Goal: Task Accomplishment & Management: Use online tool/utility

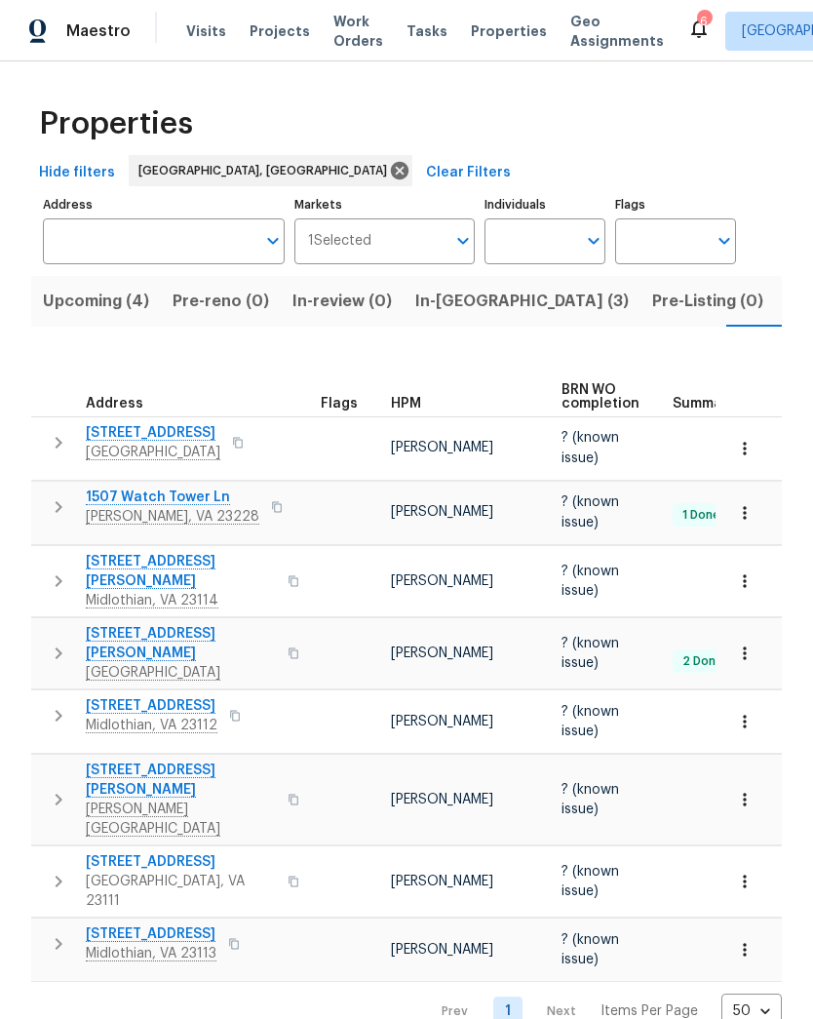
scroll to position [0, 40]
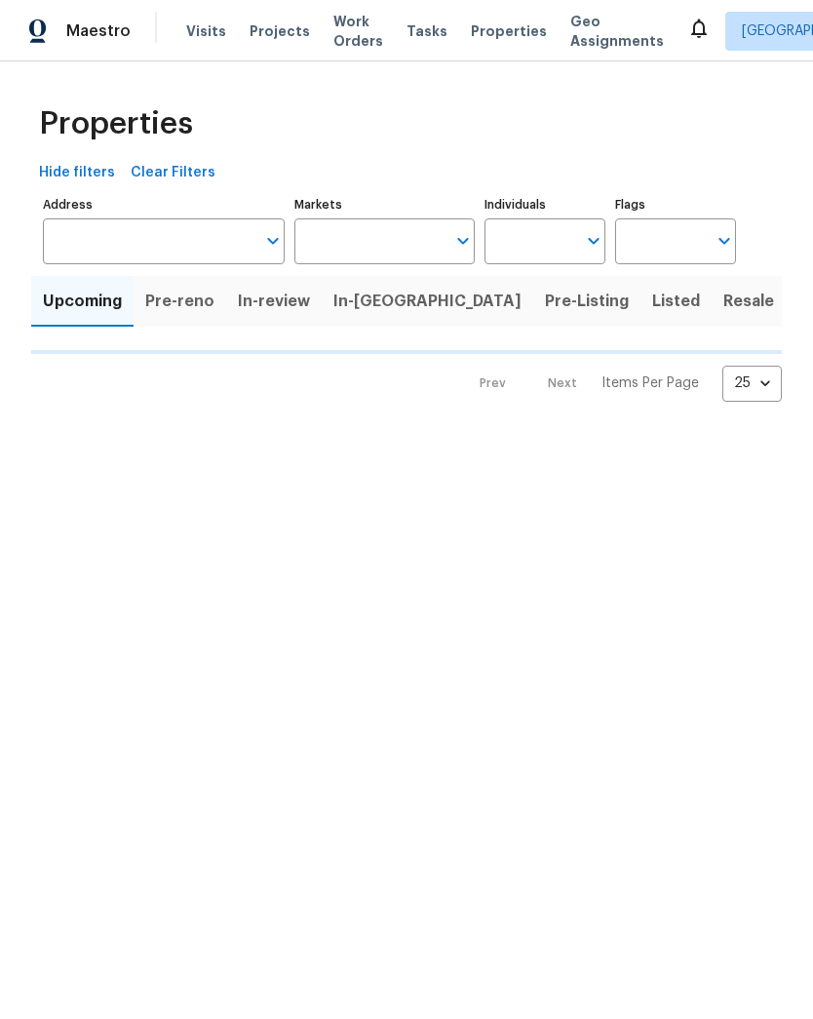
type input "50"
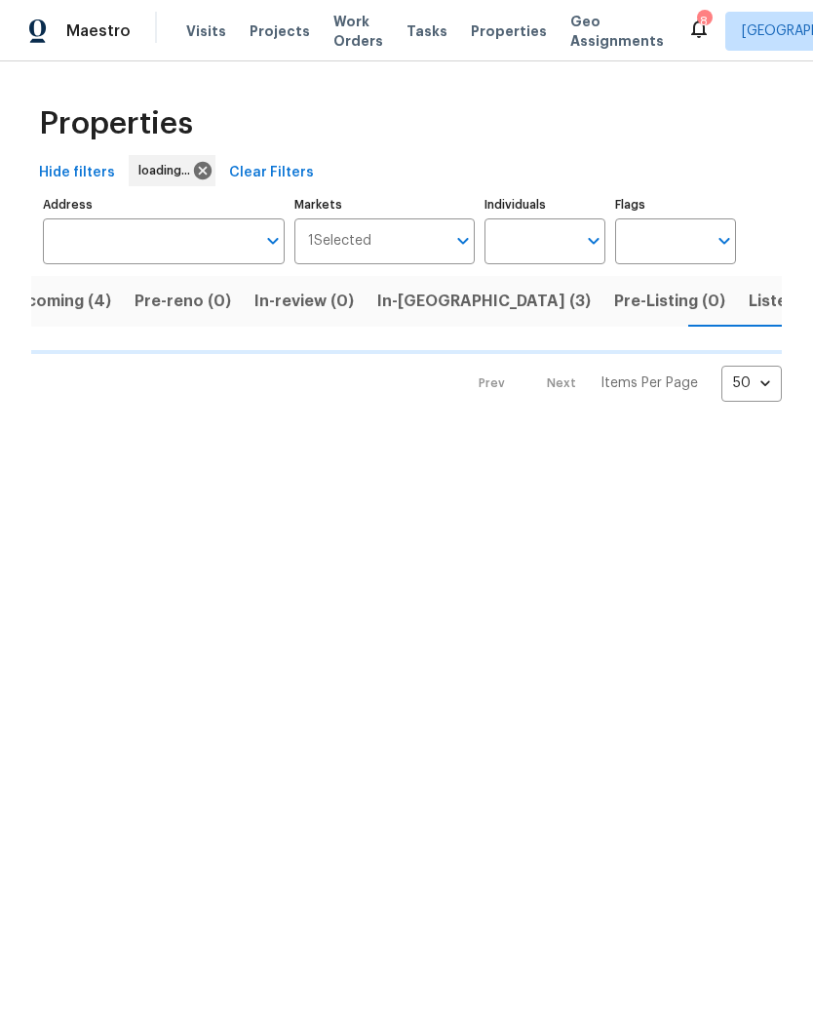
scroll to position [0, 40]
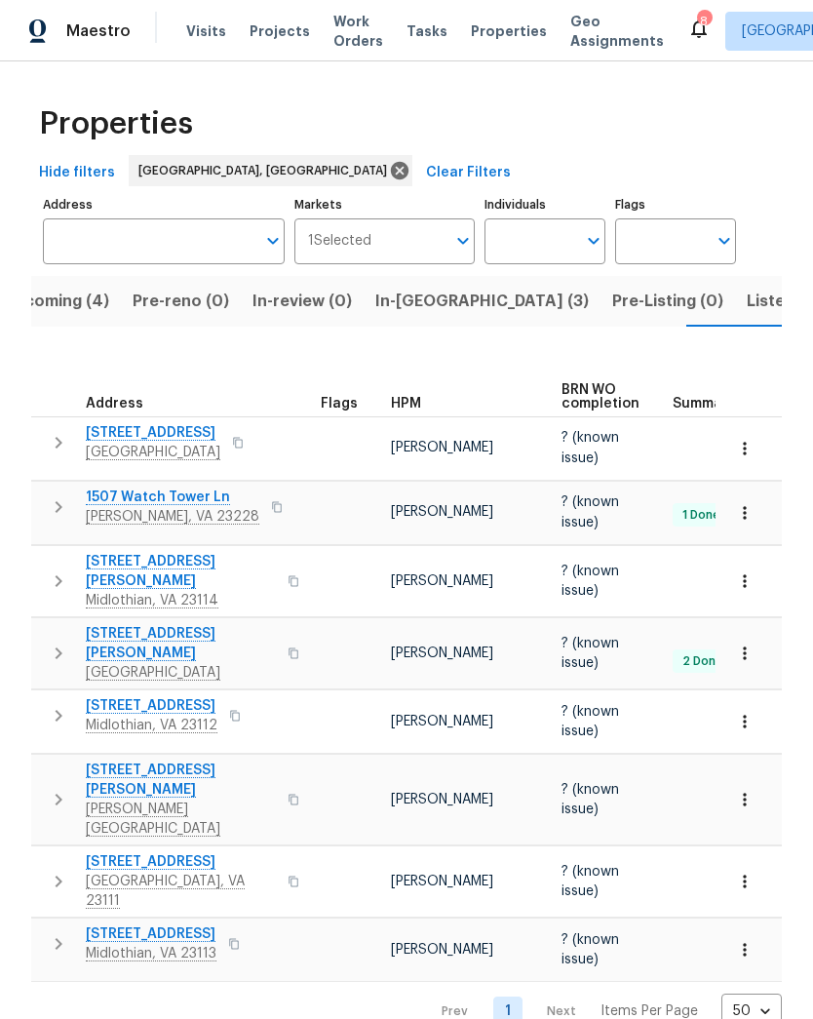
click at [747, 311] on span "Listed (23)" at bounding box center [788, 301] width 83 height 27
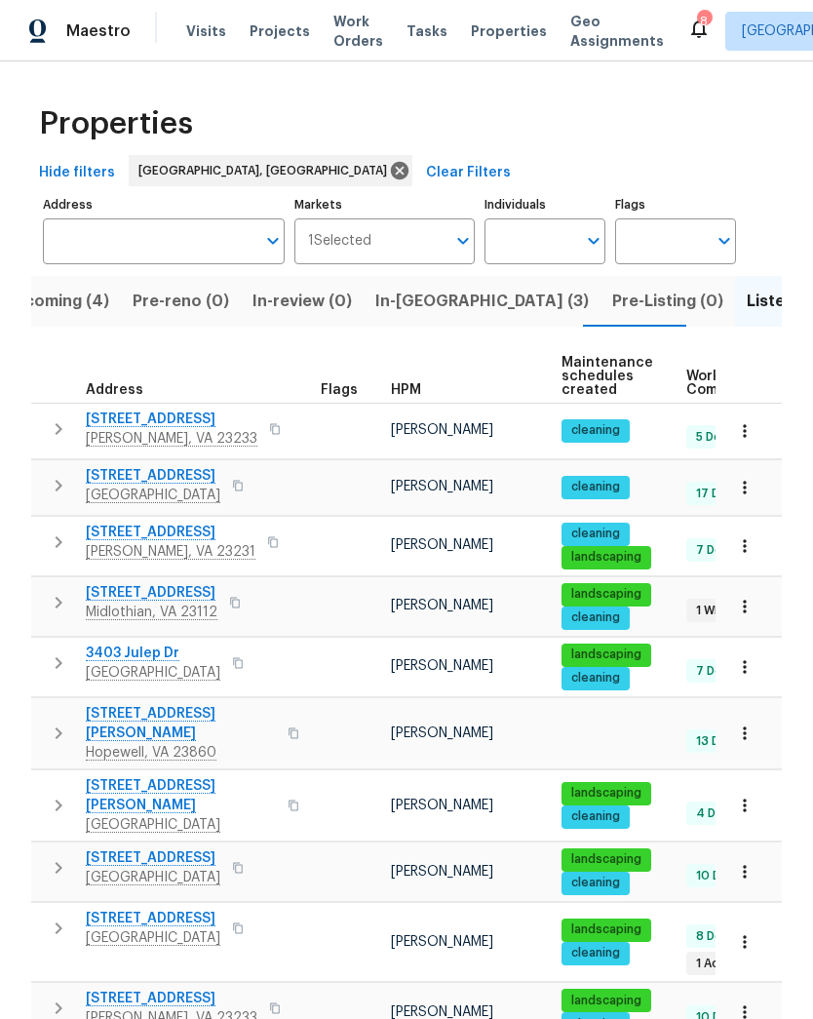
click at [240, 611] on button "button" at bounding box center [234, 602] width 23 height 27
click at [261, 548] on button "button" at bounding box center [272, 542] width 23 height 27
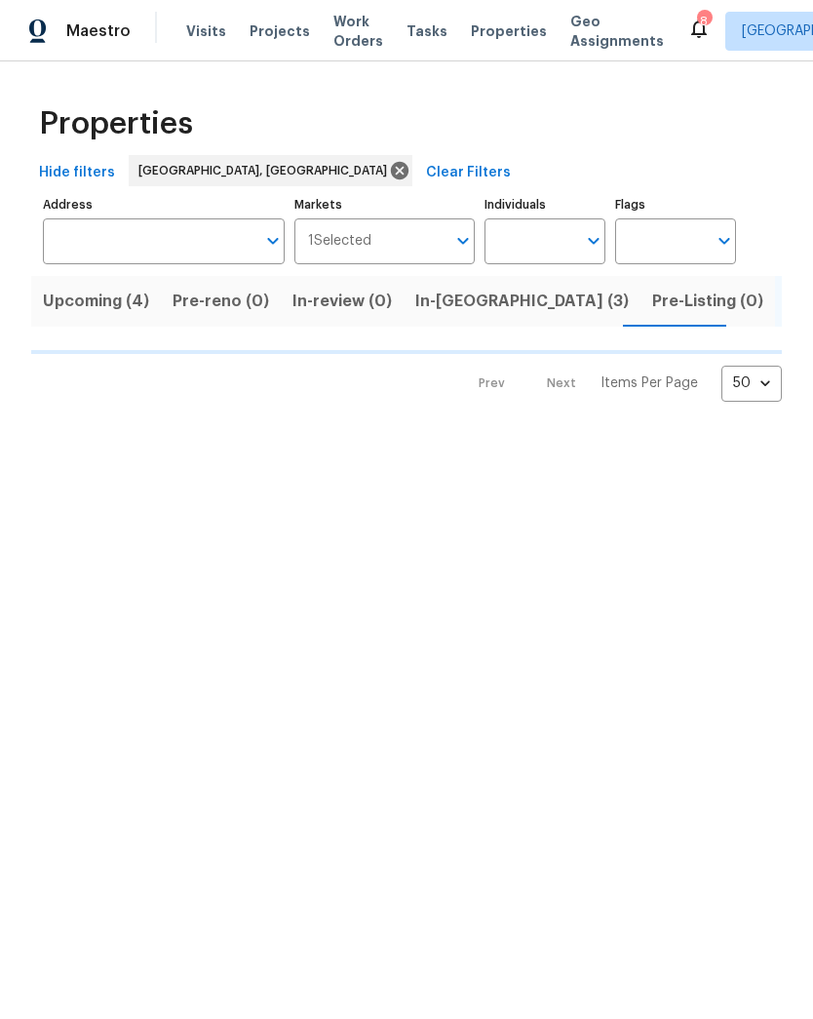
click at [117, 300] on span "Upcoming (4)" at bounding box center [96, 301] width 106 height 27
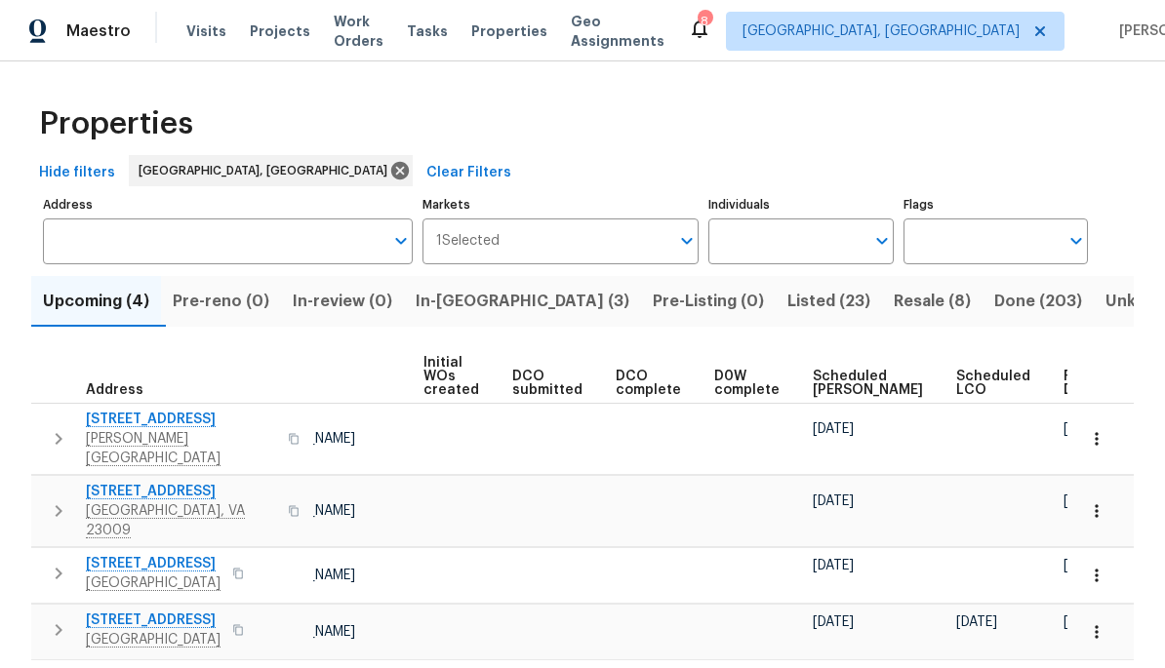
scroll to position [0, 138]
click at [812, 386] on span "Ready Date" at bounding box center [1085, 383] width 43 height 27
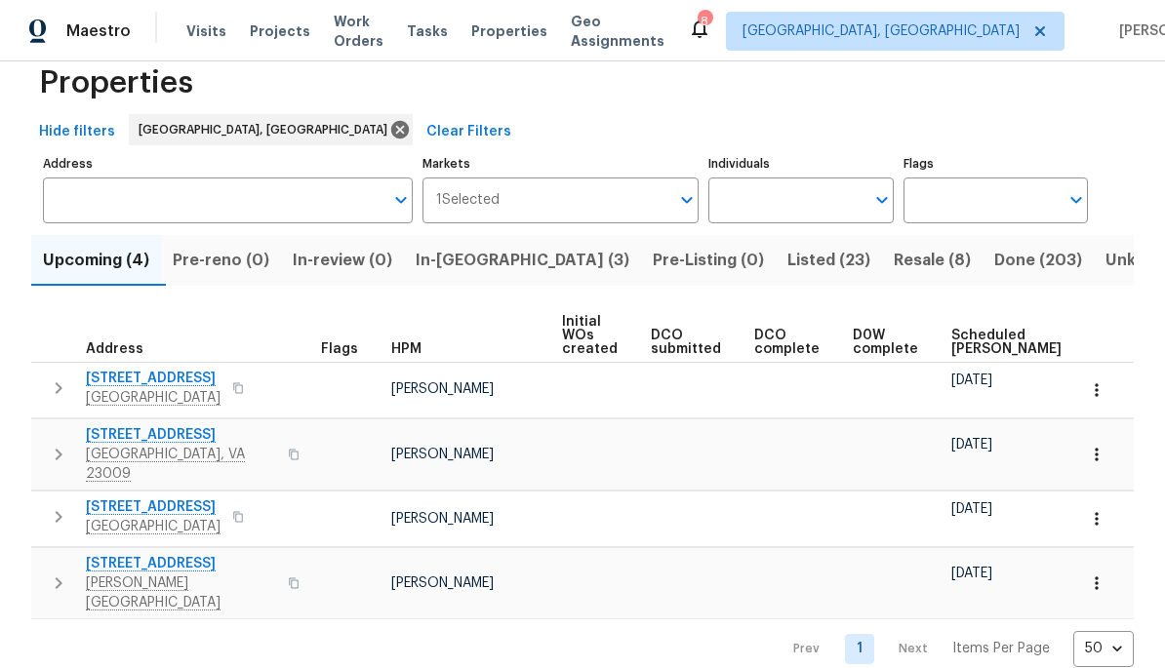
click at [209, 501] on span "8436 Spruce Pine Dr" at bounding box center [153, 507] width 135 height 20
click at [504, 265] on span "In-[GEOGRAPHIC_DATA] (3)" at bounding box center [522, 260] width 214 height 27
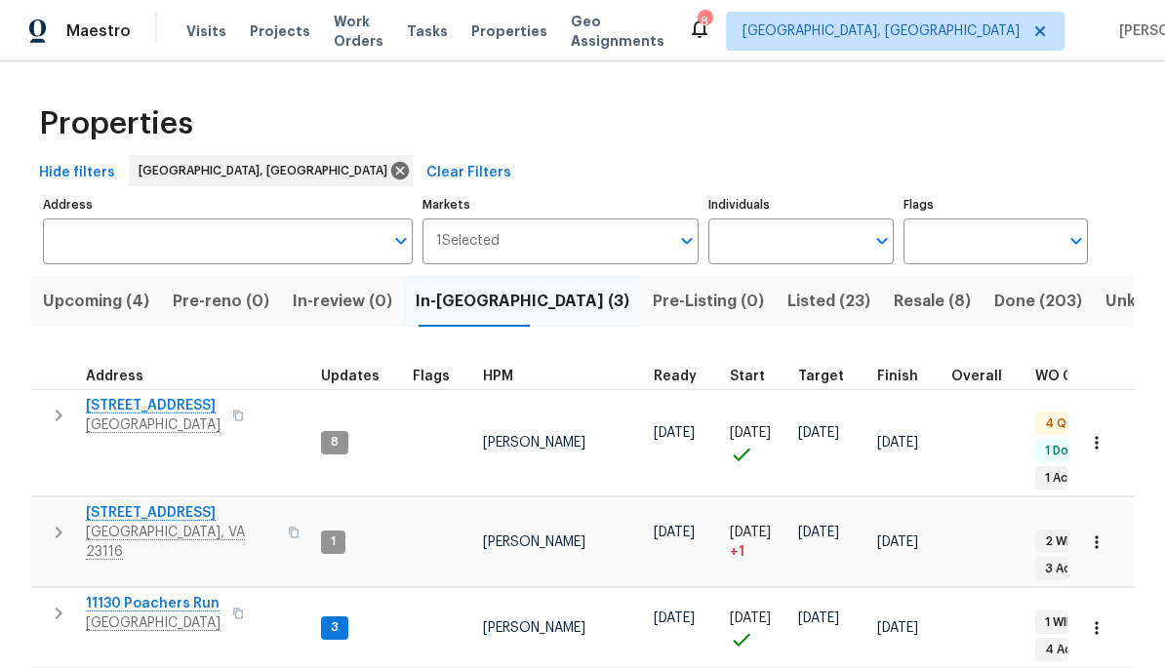
click at [198, 613] on span "Chesterfield, VA 23832" at bounding box center [153, 623] width 135 height 20
click at [211, 523] on span "Mechanicsville, VA 23116" at bounding box center [181, 542] width 190 height 39
click at [205, 523] on span "Mechanicsville, VA 23116" at bounding box center [181, 542] width 190 height 39
click at [196, 613] on span "Chesterfield, VA 23832" at bounding box center [153, 623] width 135 height 20
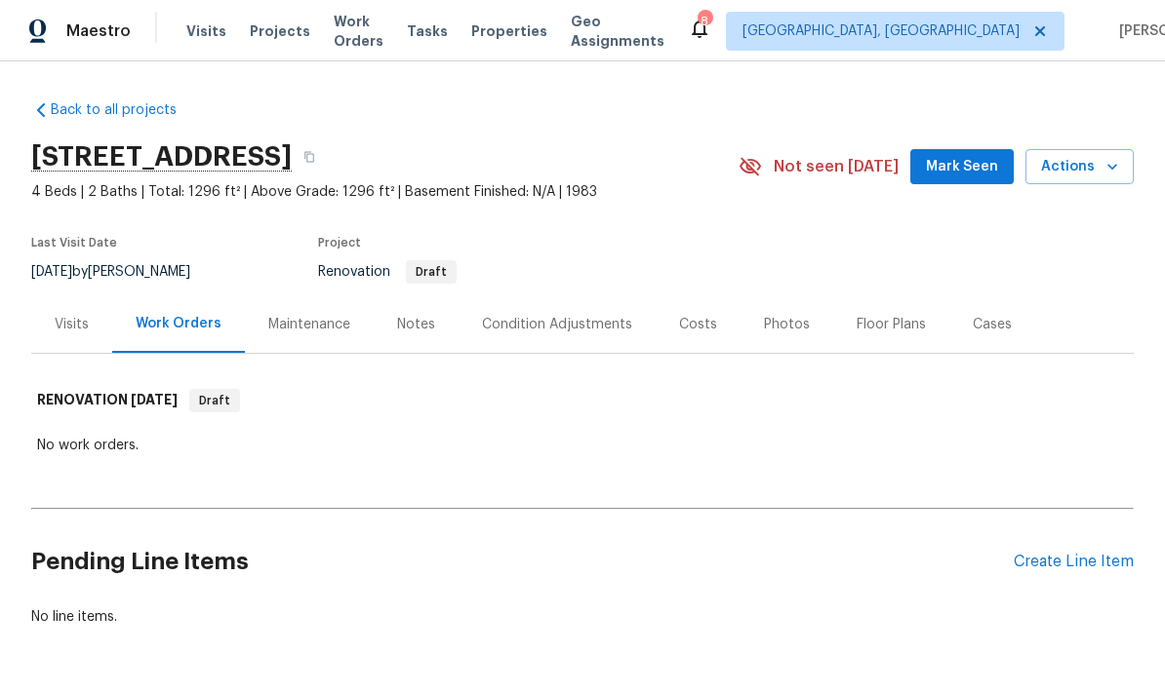
click at [707, 316] on div "Costs" at bounding box center [698, 325] width 38 height 20
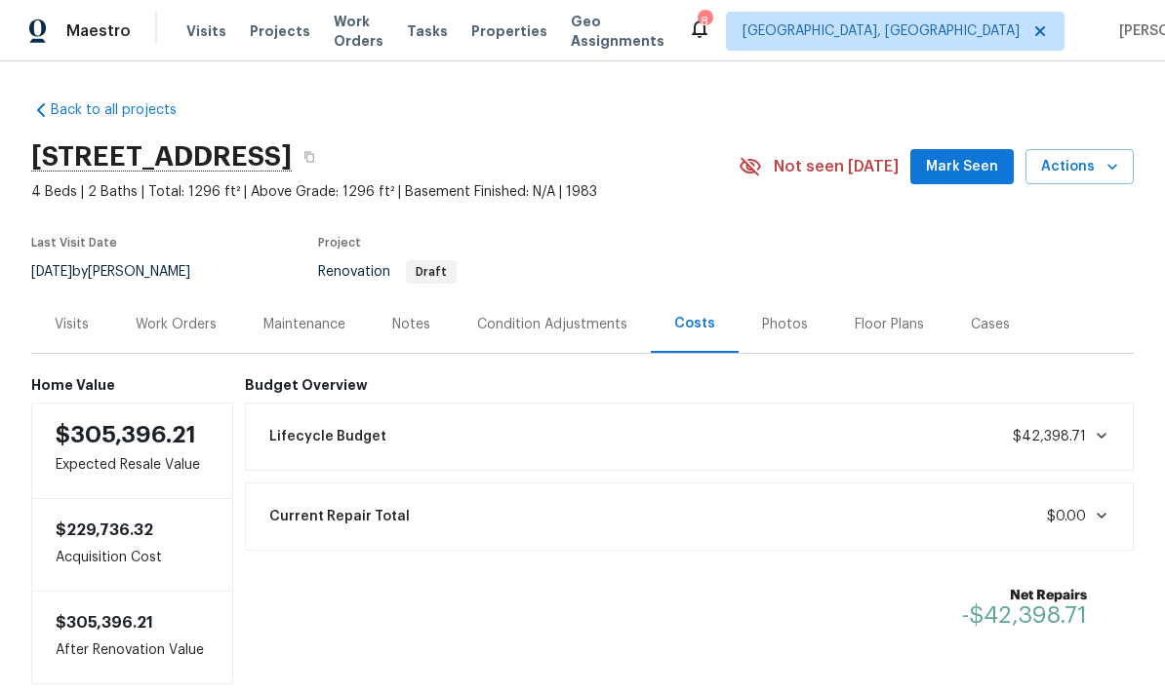
click at [420, 339] on div "Notes" at bounding box center [411, 325] width 85 height 58
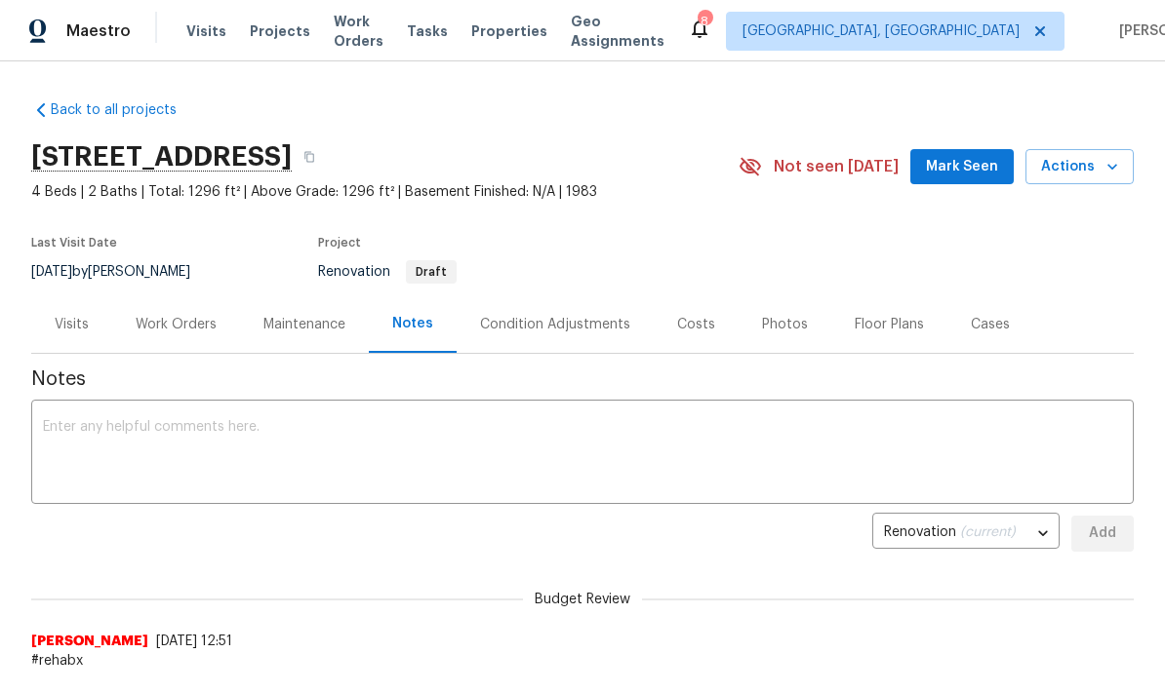
click at [196, 346] on div "Work Orders" at bounding box center [176, 325] width 128 height 58
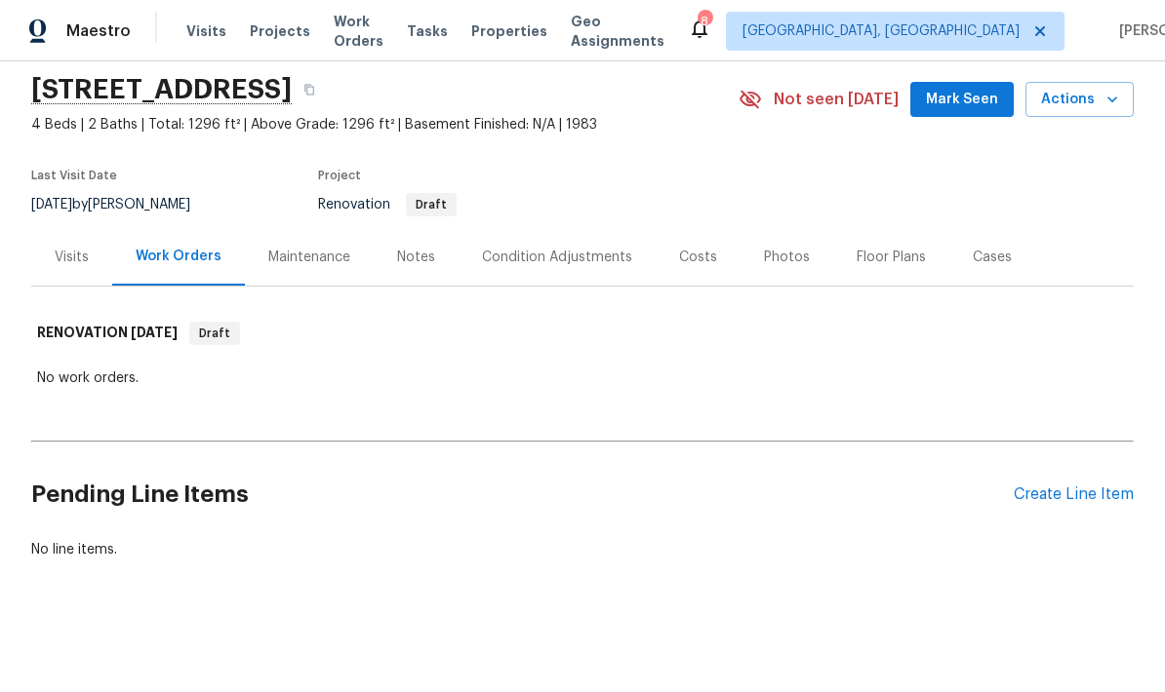
scroll to position [66, 0]
click at [611, 276] on div "Condition Adjustments" at bounding box center [556, 258] width 197 height 58
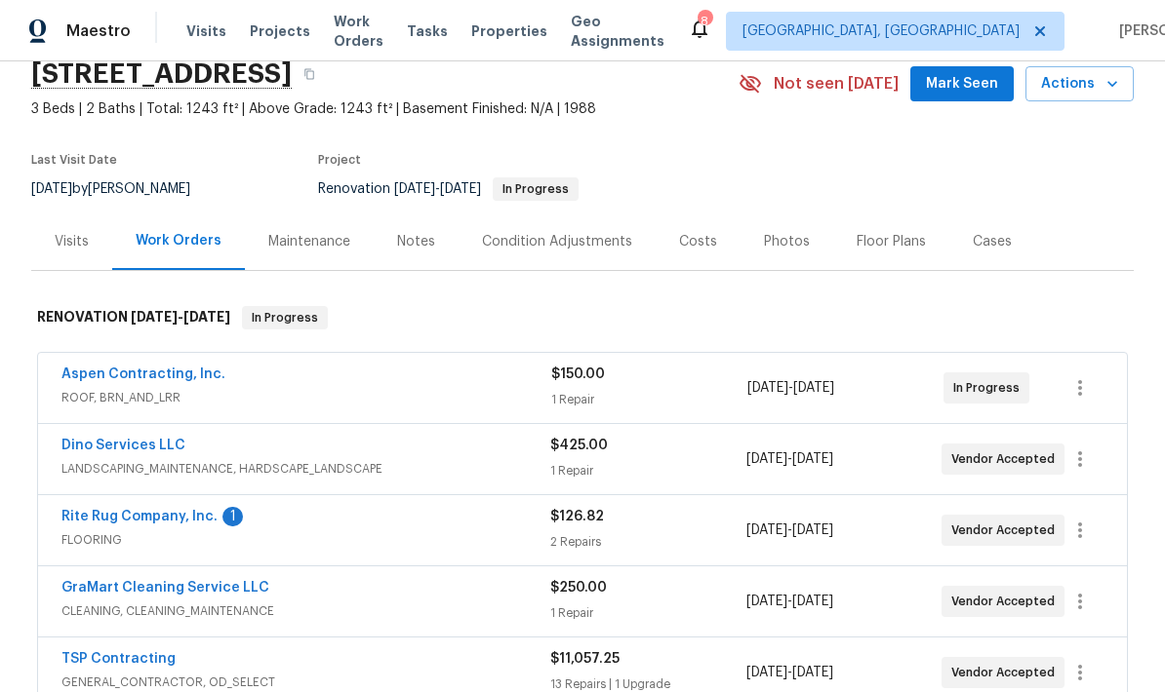
scroll to position [168, 0]
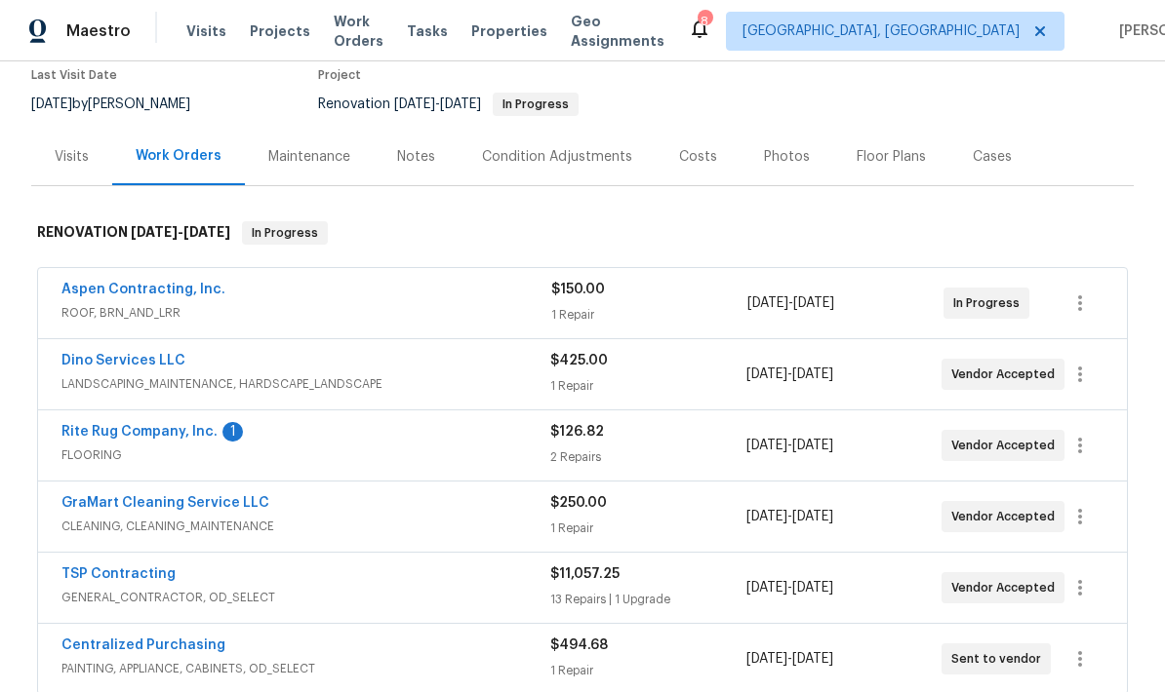
click at [166, 426] on link "Rite Rug Company, Inc." at bounding box center [139, 432] width 156 height 14
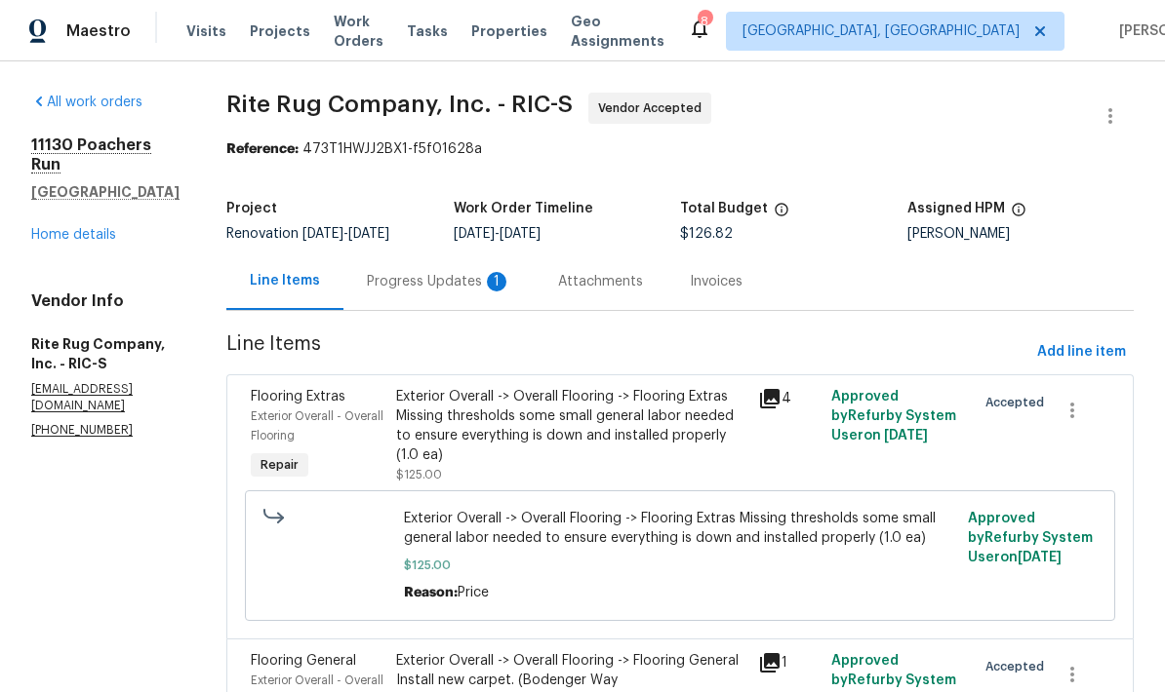
click at [455, 276] on div "Progress Updates 1" at bounding box center [439, 282] width 144 height 20
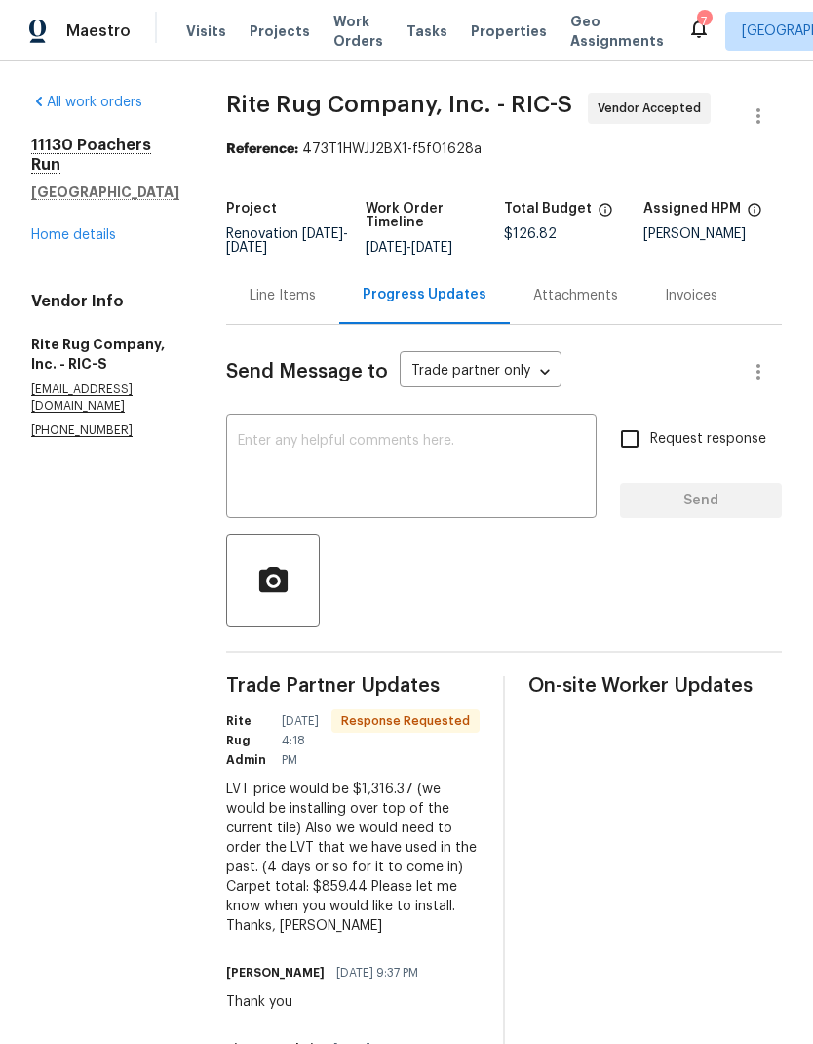
click at [95, 228] on link "Home details" at bounding box center [73, 235] width 85 height 14
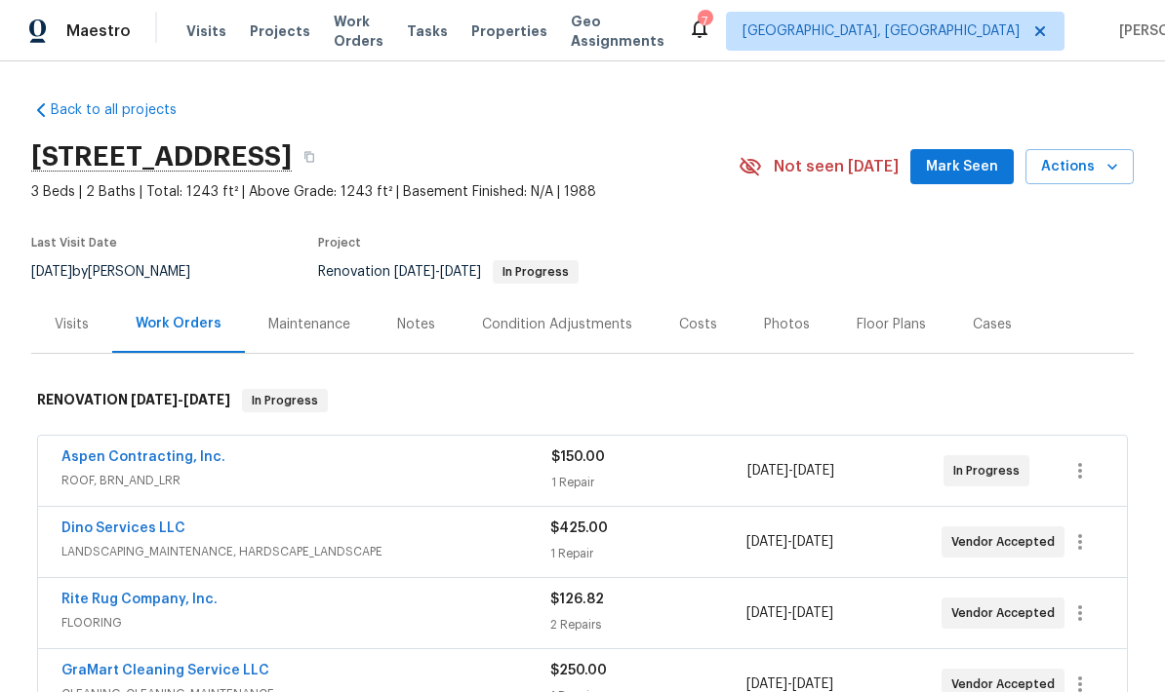
click at [193, 598] on link "Rite Rug Company, Inc." at bounding box center [139, 600] width 156 height 14
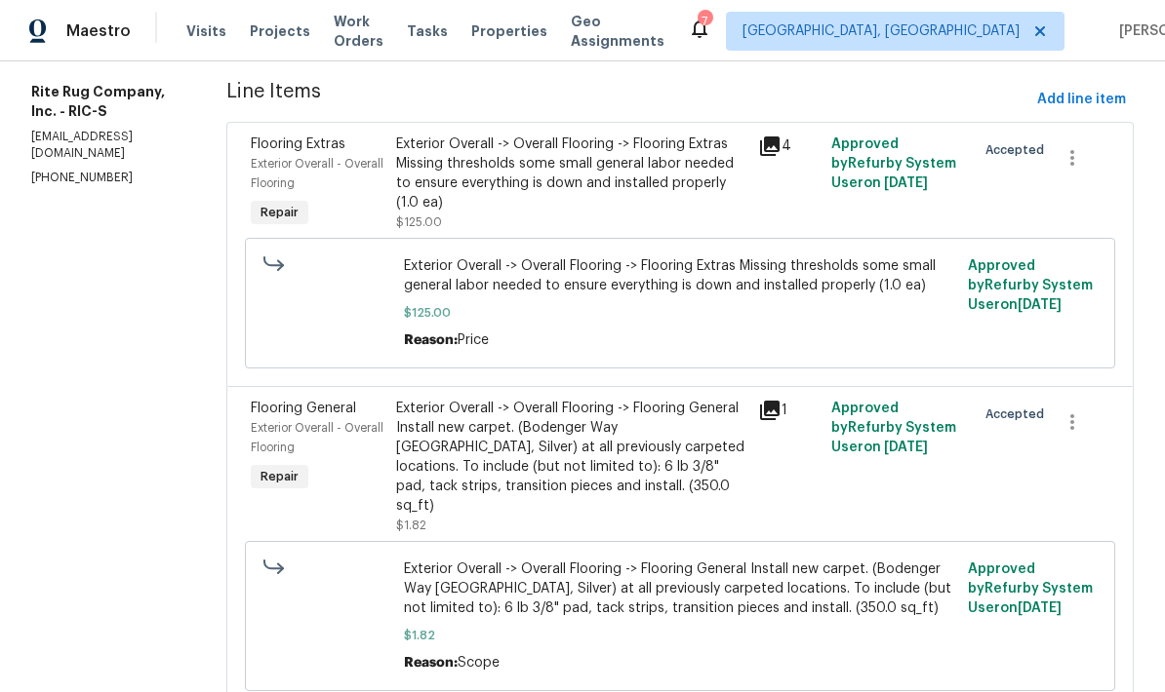
scroll to position [288, 0]
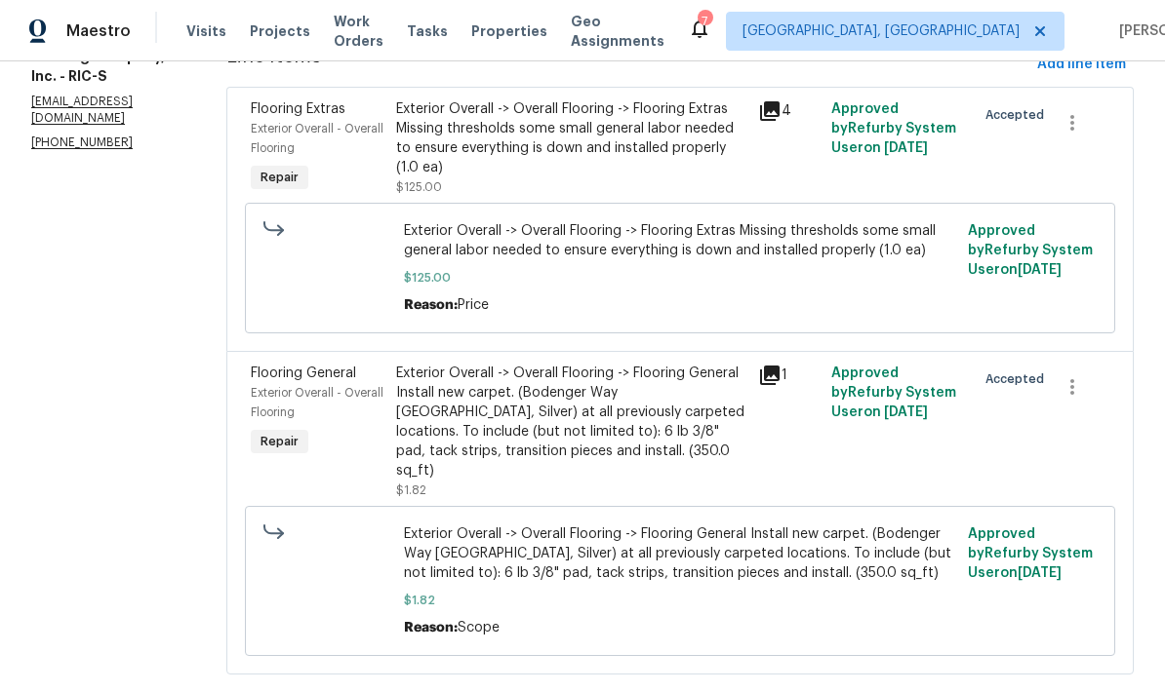
click at [637, 448] on div "Exterior Overall -> Overall Flooring -> Flooring General Install new carpet. (B…" at bounding box center [571, 422] width 351 height 117
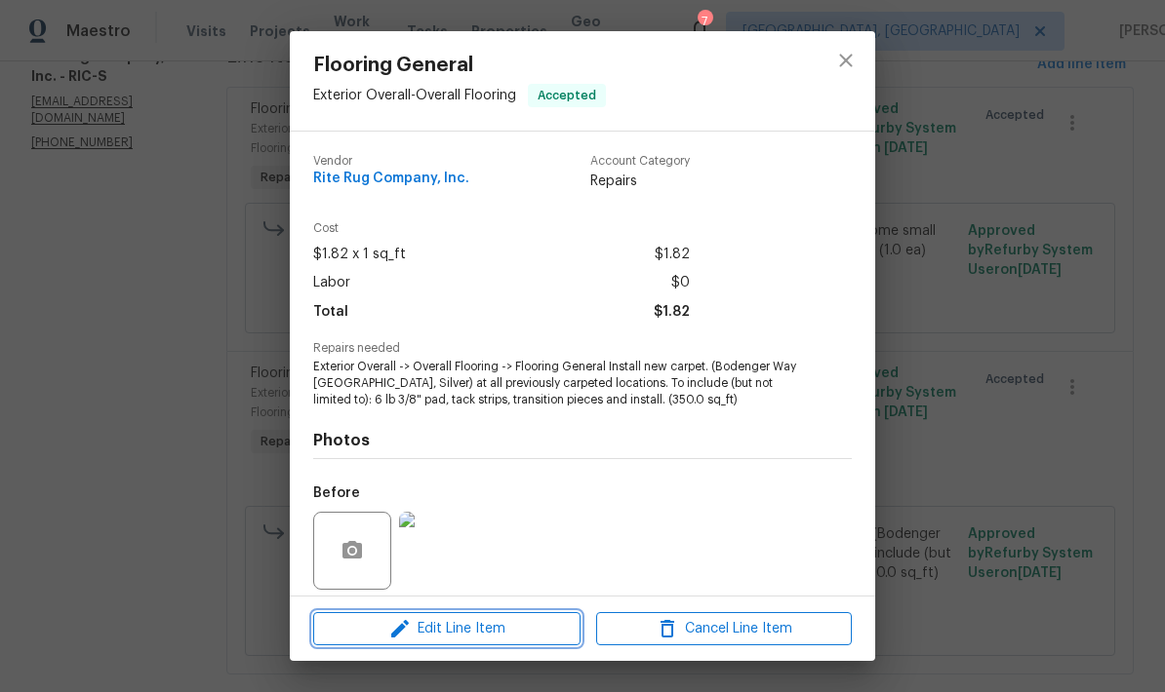
click at [531, 638] on span "Edit Line Item" at bounding box center [447, 629] width 256 height 24
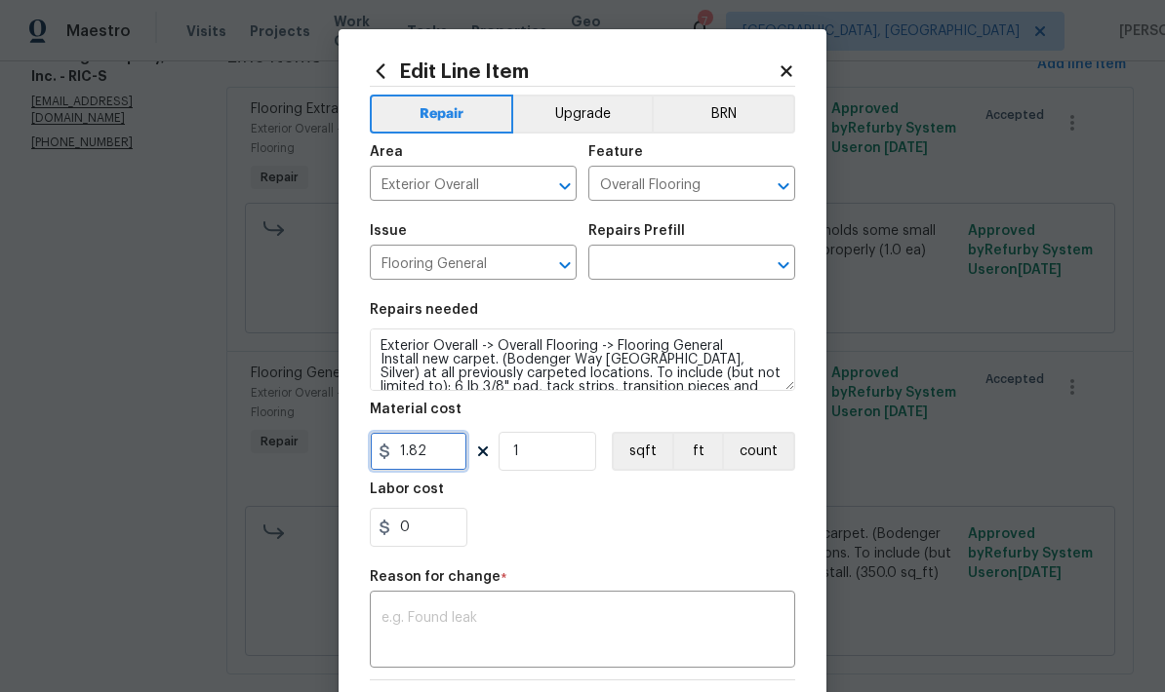
click at [465, 463] on input "1.82" at bounding box center [419, 451] width 98 height 39
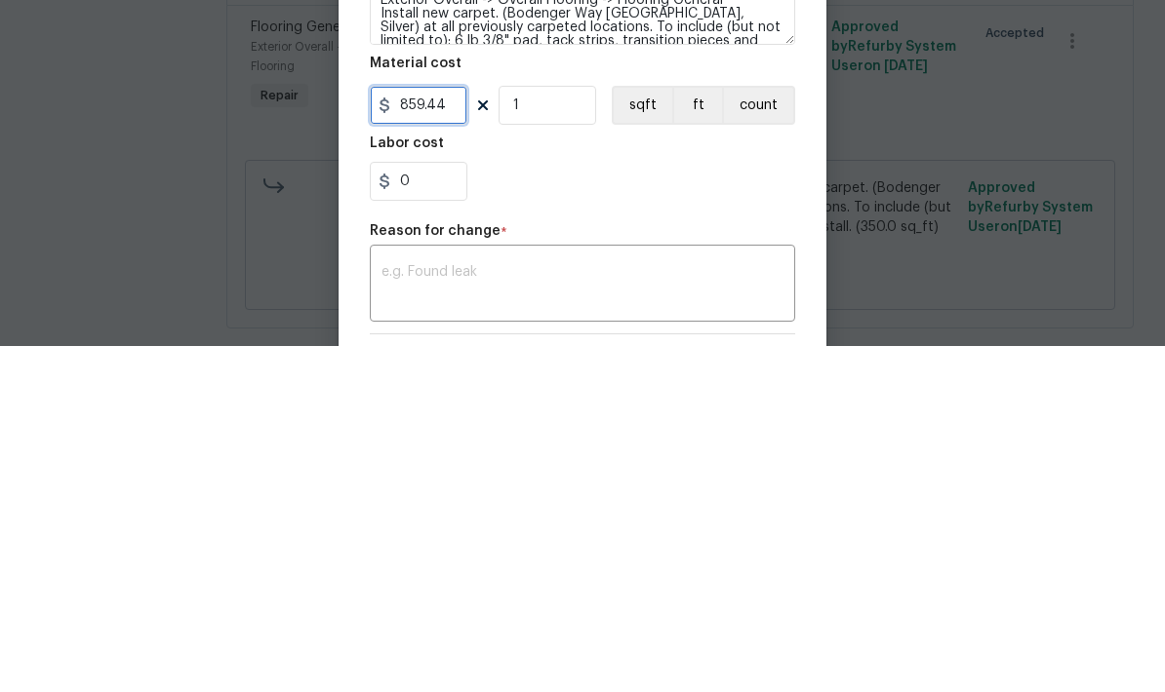
type input "859.44"
click at [661, 483] on div "Labor cost" at bounding box center [582, 495] width 425 height 25
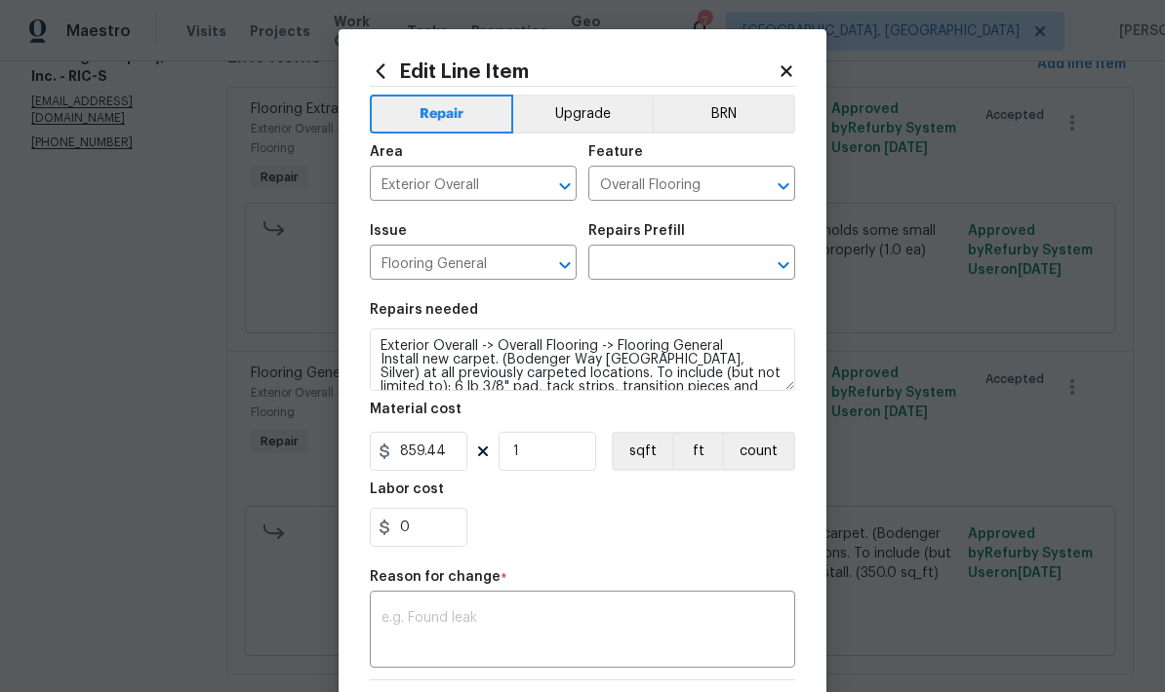
click at [508, 639] on textarea at bounding box center [582, 632] width 402 height 41
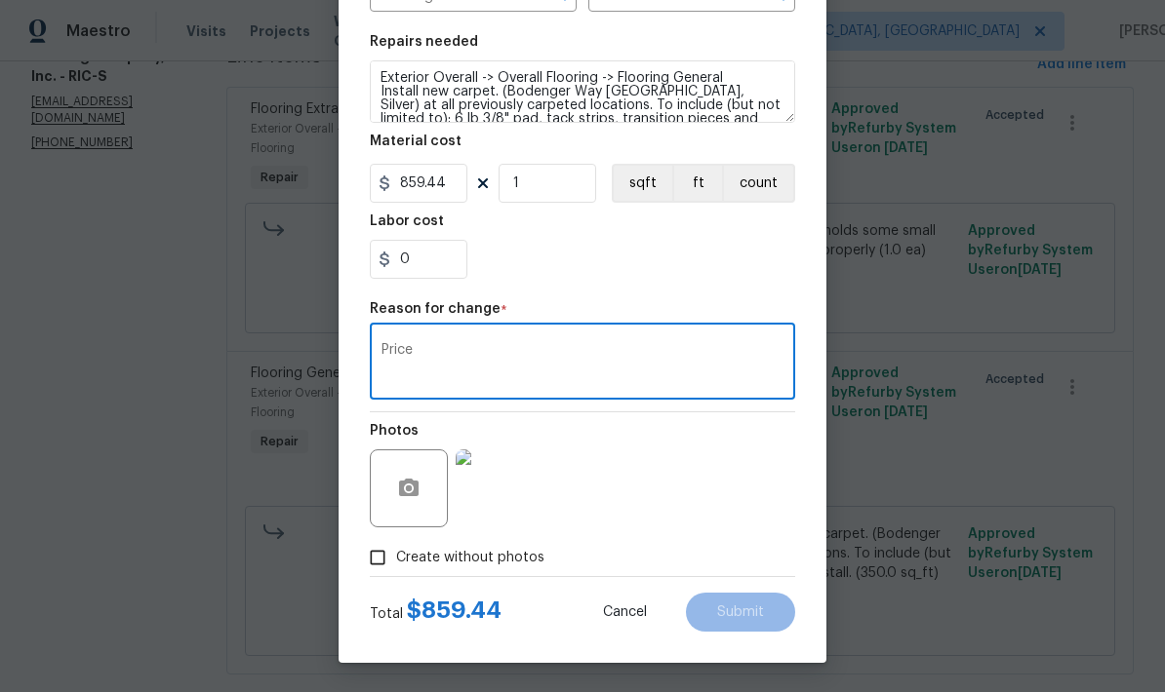
scroll to position [272, 0]
type textarea "Price"
click at [393, 555] on input "Create without photos" at bounding box center [377, 557] width 37 height 37
checkbox input "false"
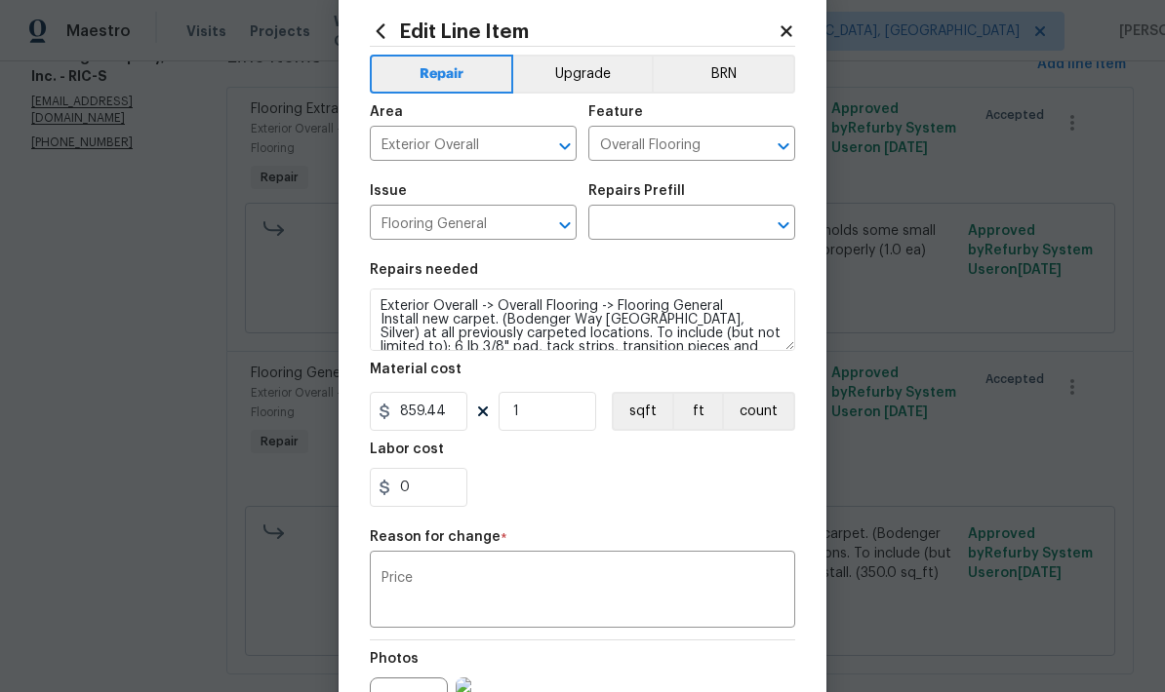
scroll to position [41, 0]
click at [777, 236] on icon "Open" at bounding box center [783, 224] width 23 height 23
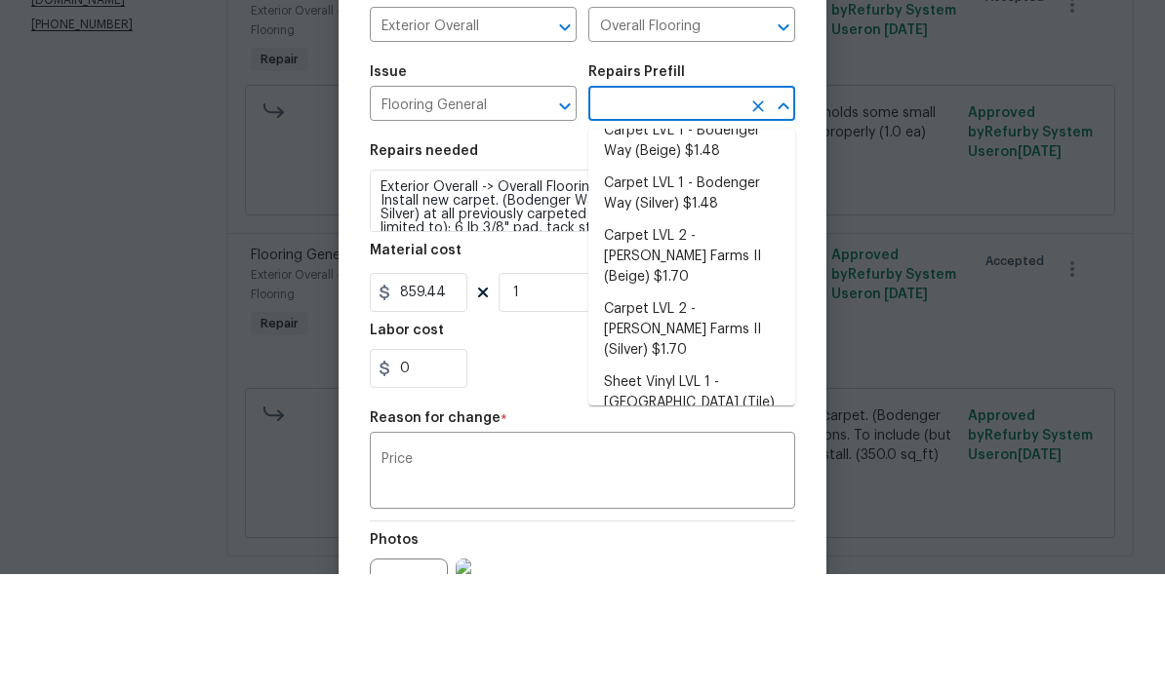
scroll to position [34, 0]
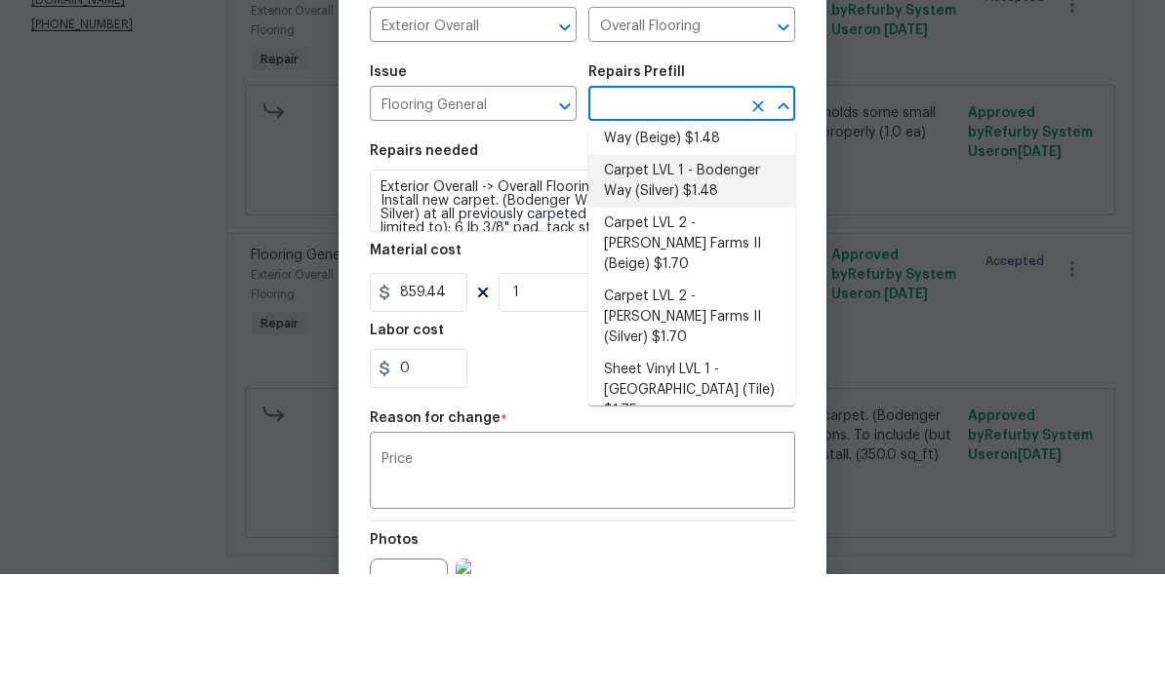
click at [752, 273] on li "Carpet LVL 1 - Bodenger Way (Silver) $1.48" at bounding box center [691, 299] width 207 height 53
type input "Carpet LVL 1 - Bodenger Way (Silver) $1.48"
type textarea "Install new carpet. (Bodenger Way 945 Winter Ash, Silver) at all previously car…"
type input "Carpet LVL 1 - Bodenger Way (Silver) $1.48"
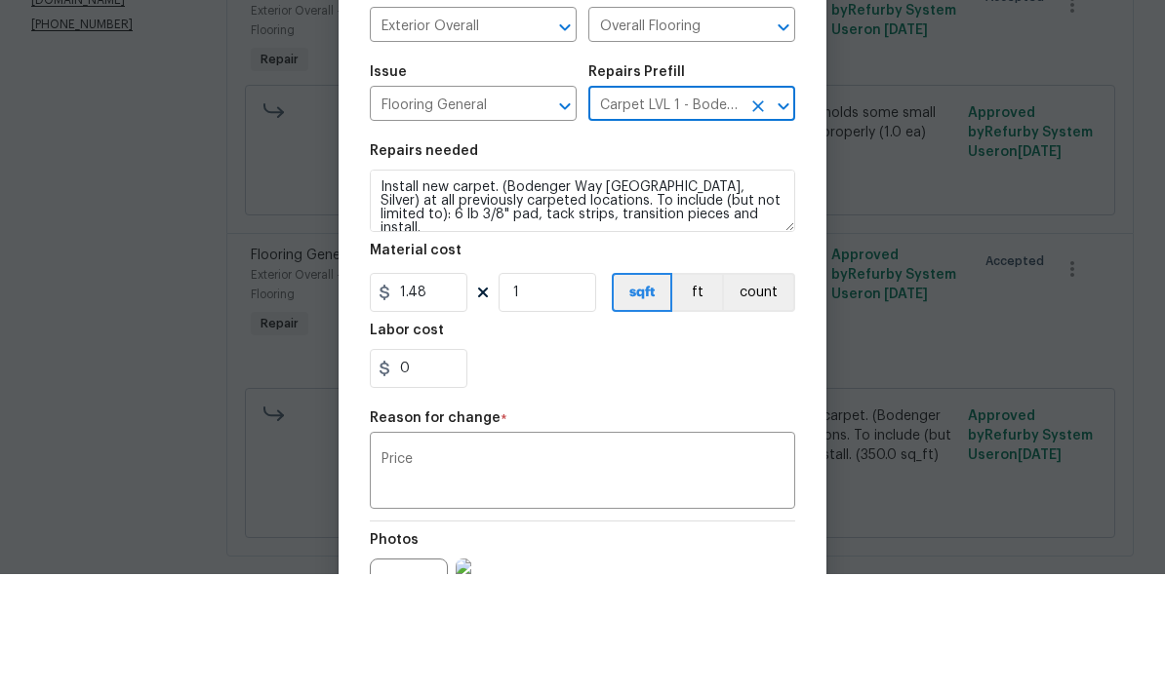
click at [801, 158] on div "Edit Line Item Repair Upgrade BRN Area Exterior Overall ​ Feature Overall Floor…" at bounding box center [582, 439] width 488 height 902
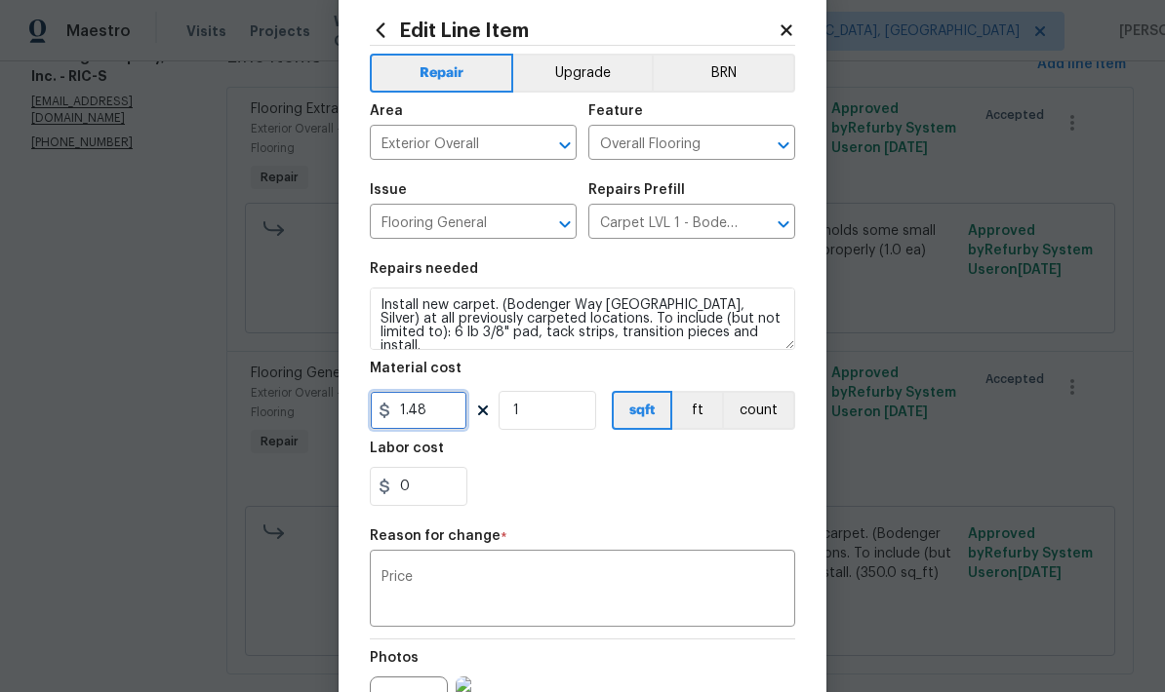
click at [457, 413] on input "1.48" at bounding box center [419, 410] width 98 height 39
click at [454, 417] on input "0" at bounding box center [419, 410] width 98 height 39
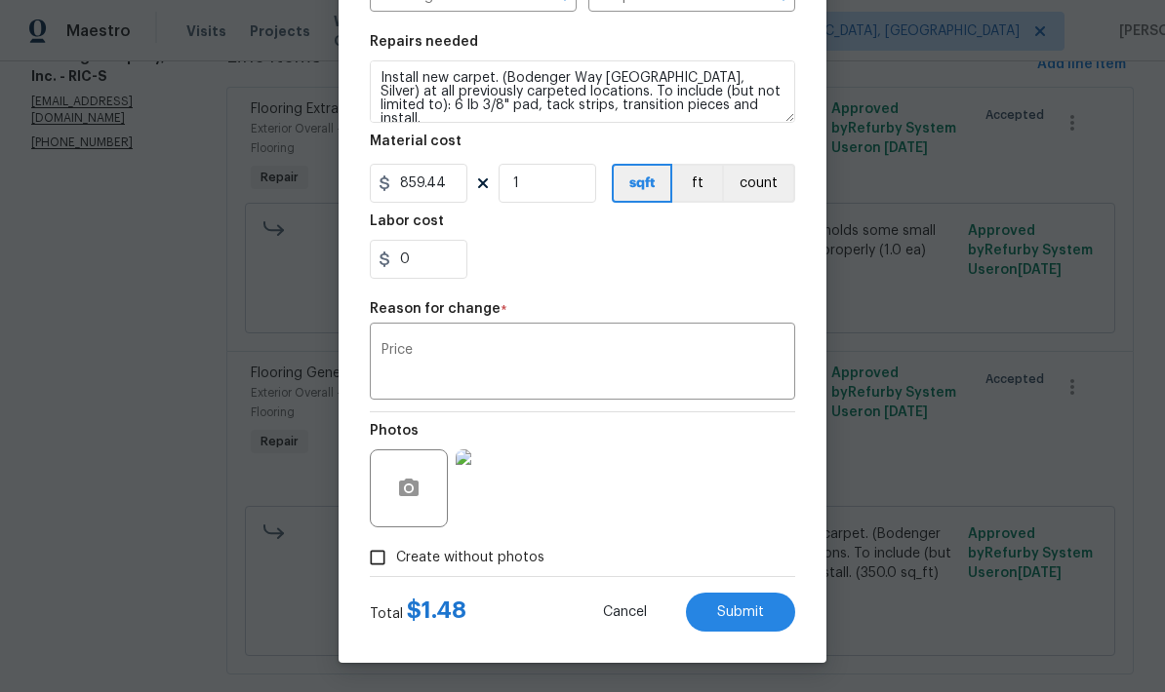
scroll to position [272, 0]
type input "859.44"
click at [764, 613] on button "Submit" at bounding box center [740, 612] width 109 height 39
type textarea "Exterior Overall -> Overall Flooring -> Flooring General Install new carpet. (B…"
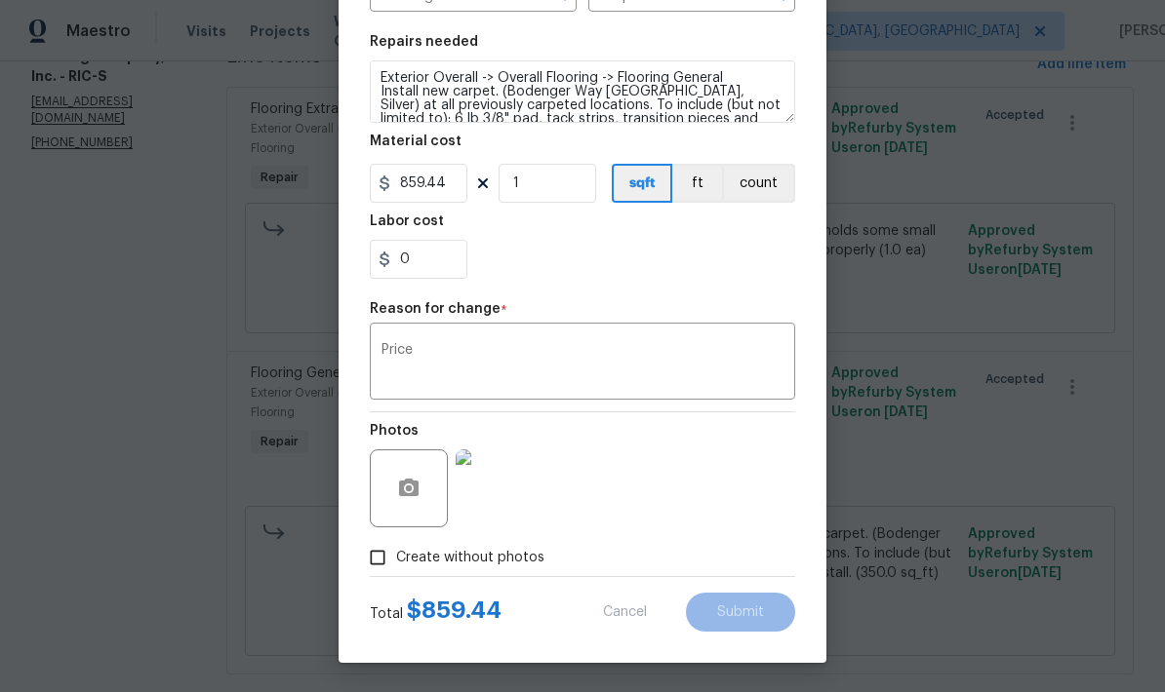
type input "1.82"
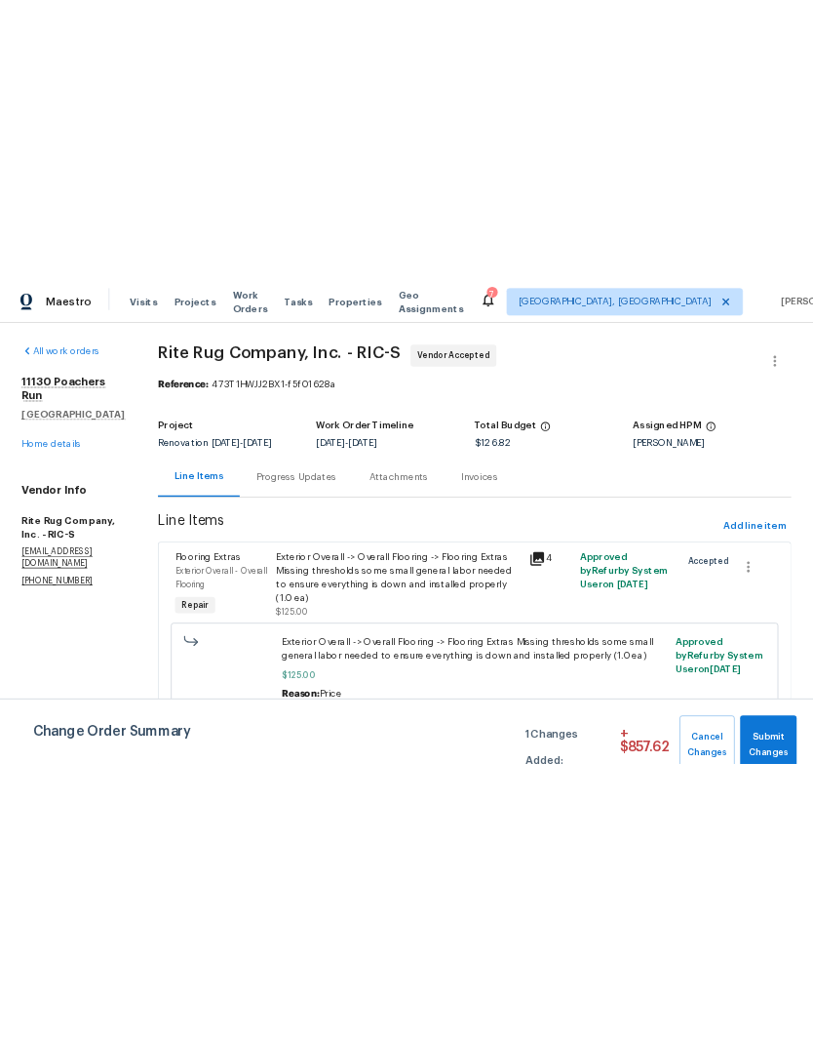
scroll to position [0, 0]
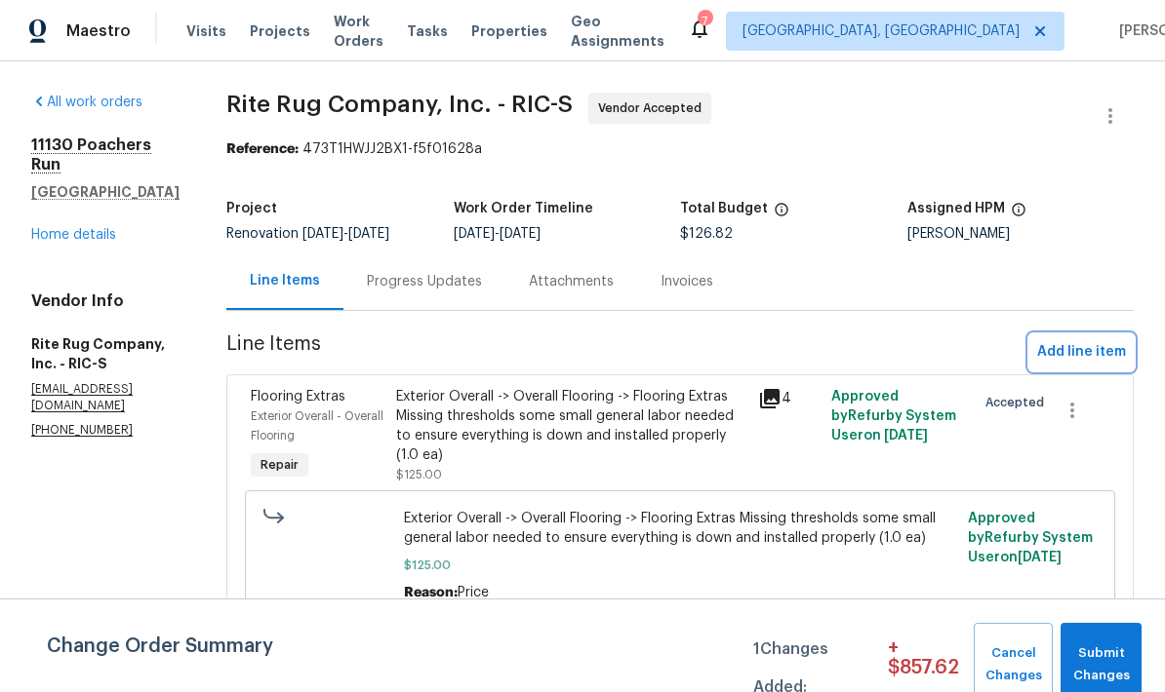
click at [1088, 350] on span "Add line item" at bounding box center [1081, 352] width 89 height 24
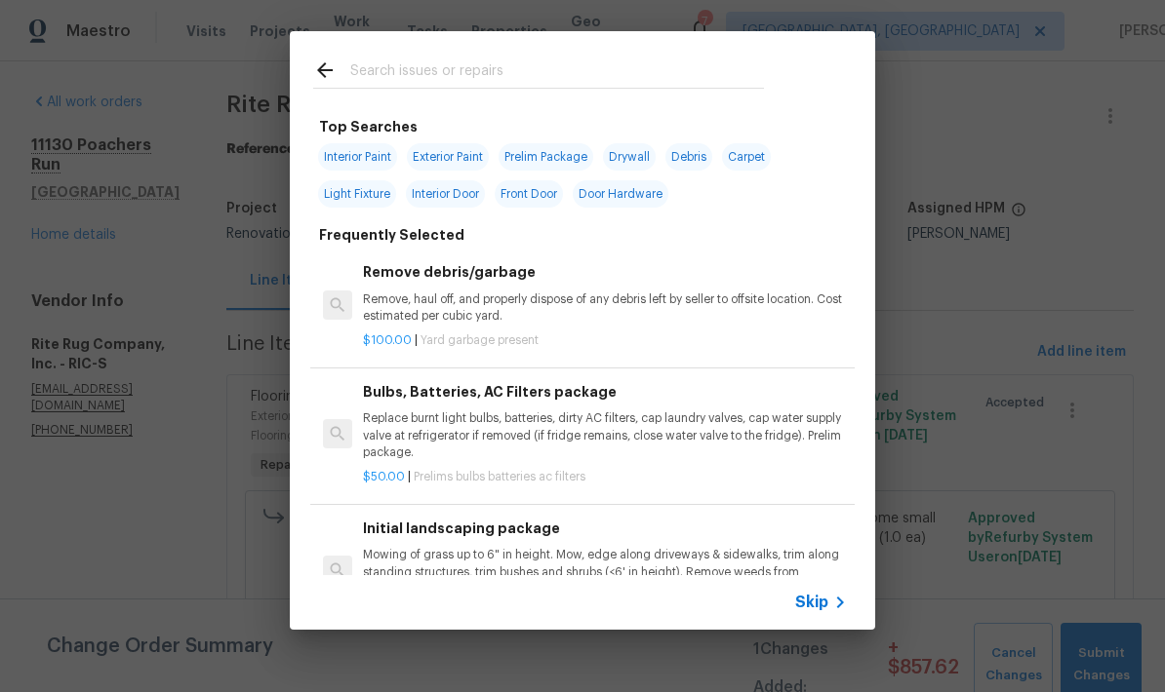
click at [541, 63] on input "text" at bounding box center [557, 73] width 414 height 29
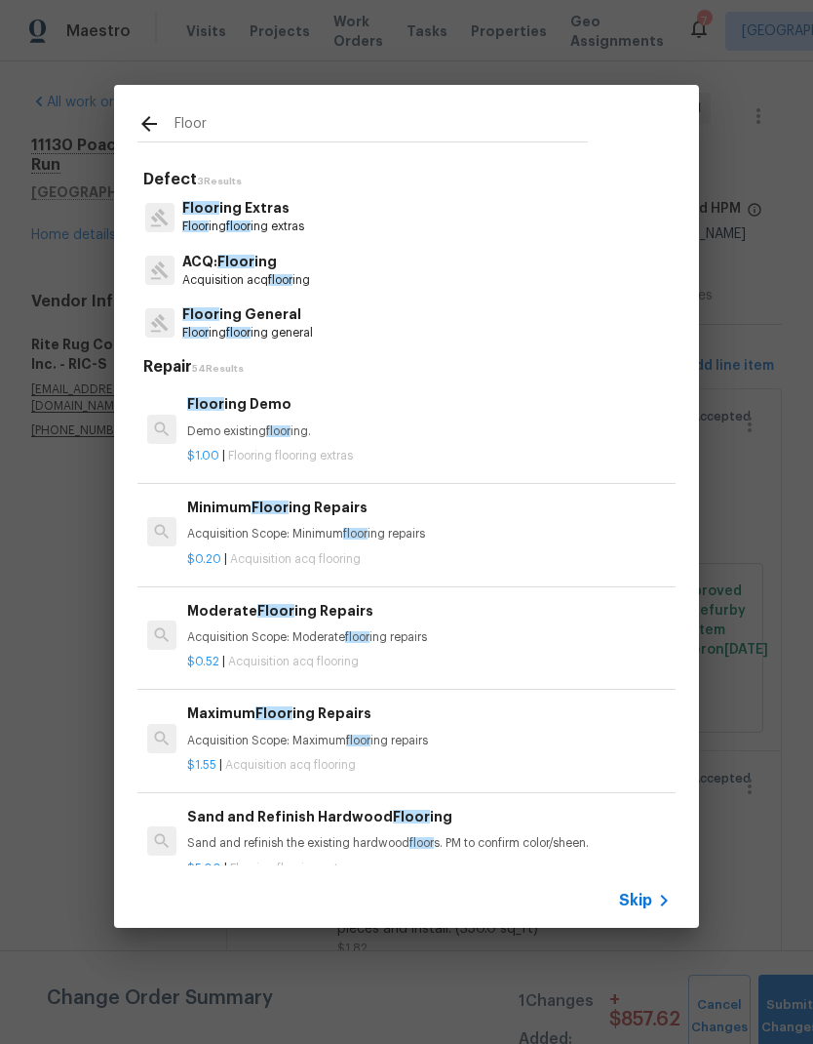
type input "Floor"
click at [178, 322] on div at bounding box center [160, 322] width 45 height 37
click at [190, 334] on span "Floor" at bounding box center [195, 333] width 26 height 12
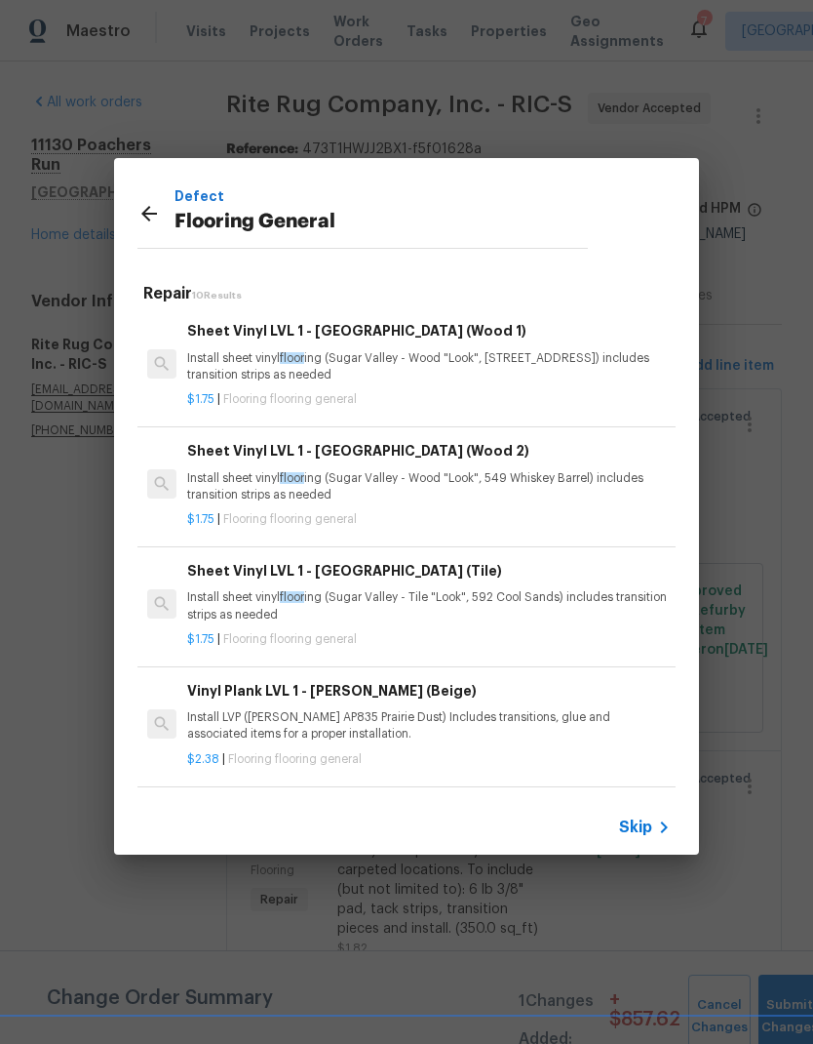
click at [146, 214] on icon at bounding box center [149, 214] width 16 height 16
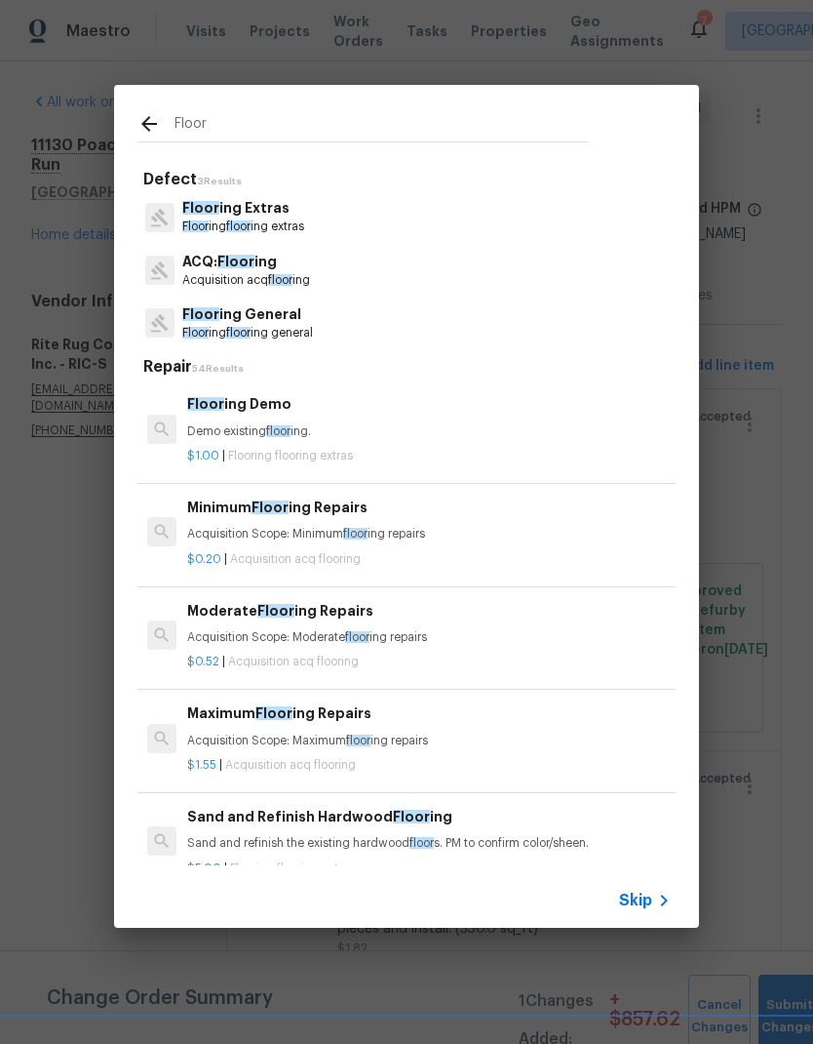
click at [178, 225] on div at bounding box center [160, 216] width 45 height 37
click at [178, 218] on div at bounding box center [160, 216] width 45 height 37
click at [214, 224] on p "Floor ing floor ing extras" at bounding box center [243, 226] width 122 height 17
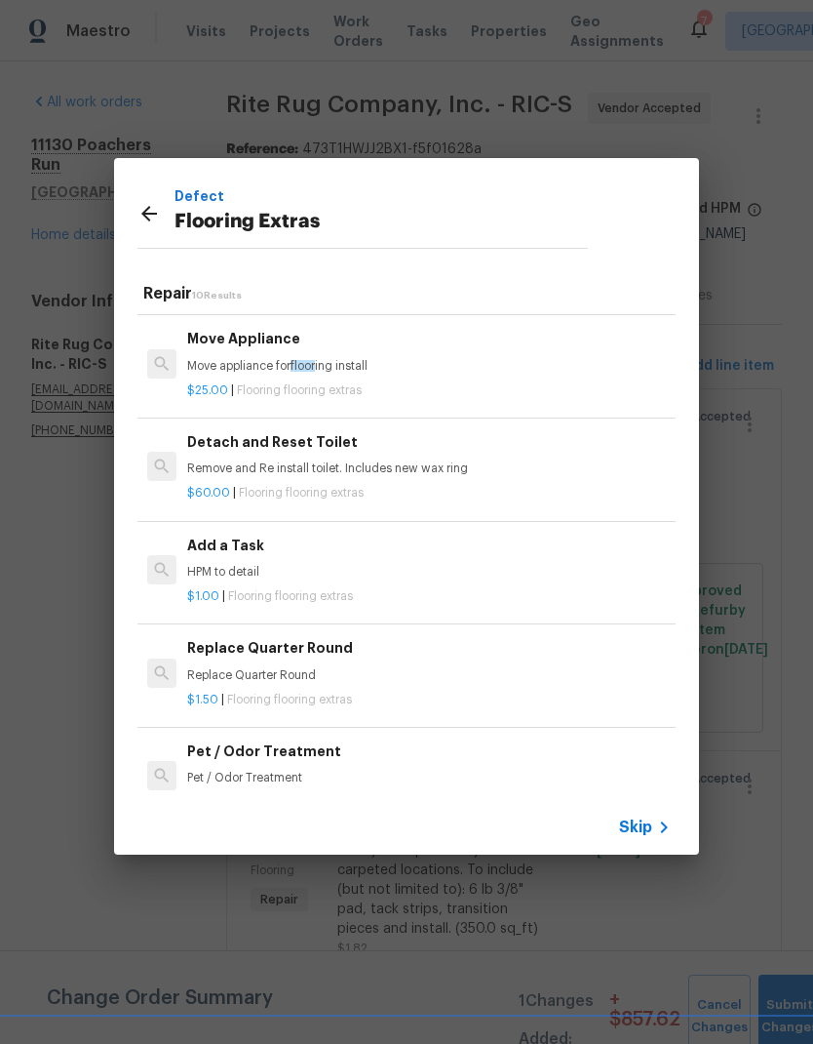
scroll to position [405, 0]
click at [225, 554] on div "Add a Task HPM to detail" at bounding box center [429, 557] width 484 height 47
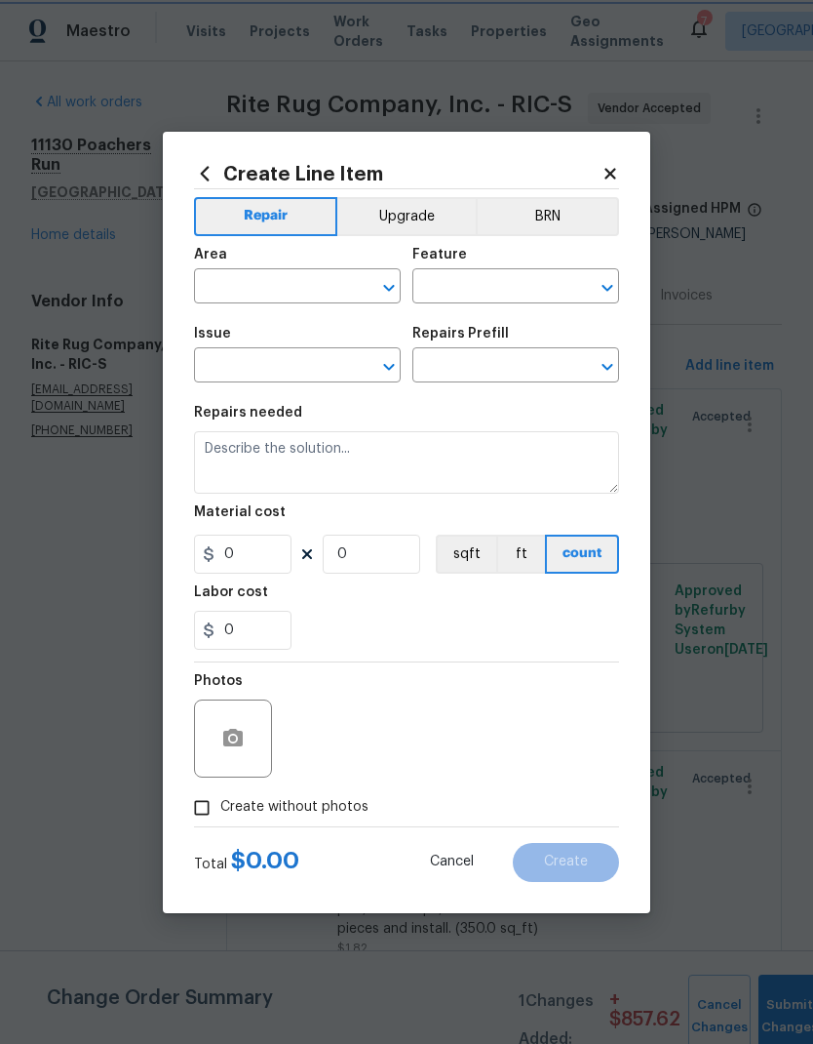
type input "Overall Flooring"
type input "Flooring Extras"
type textarea "HPM to detail"
type input "1"
type input "Add a Task $1.00"
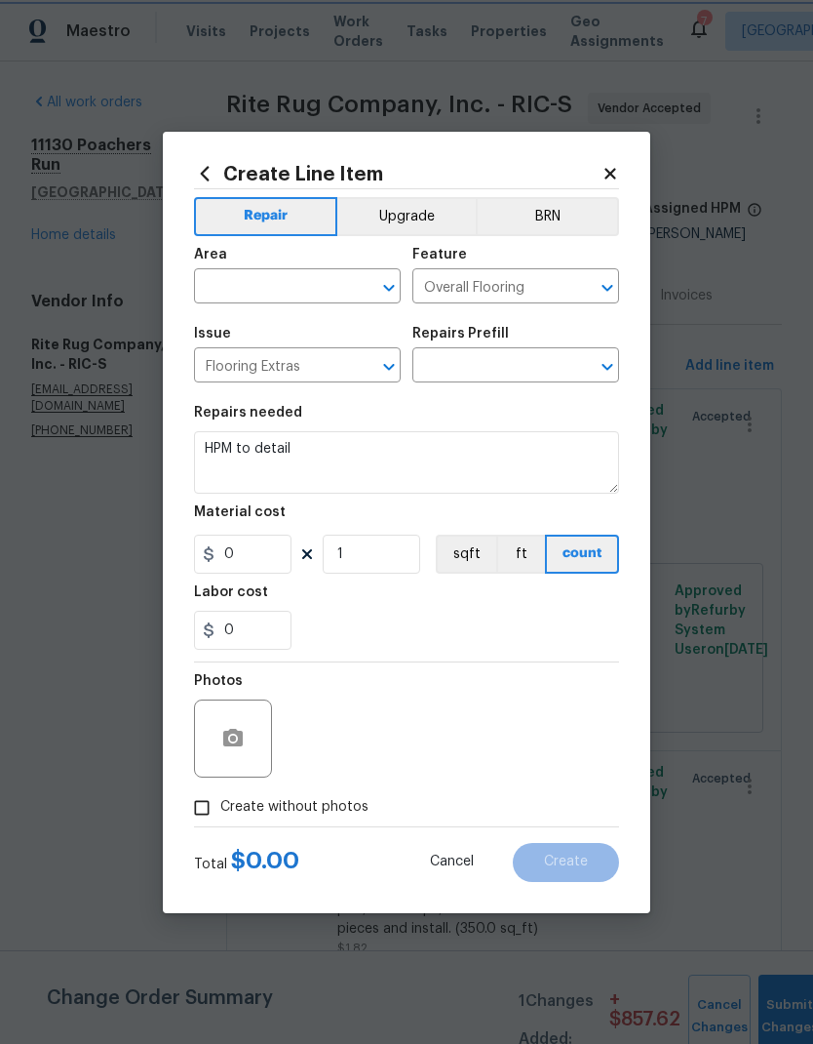
type input "1"
click at [214, 292] on input "text" at bounding box center [270, 288] width 152 height 30
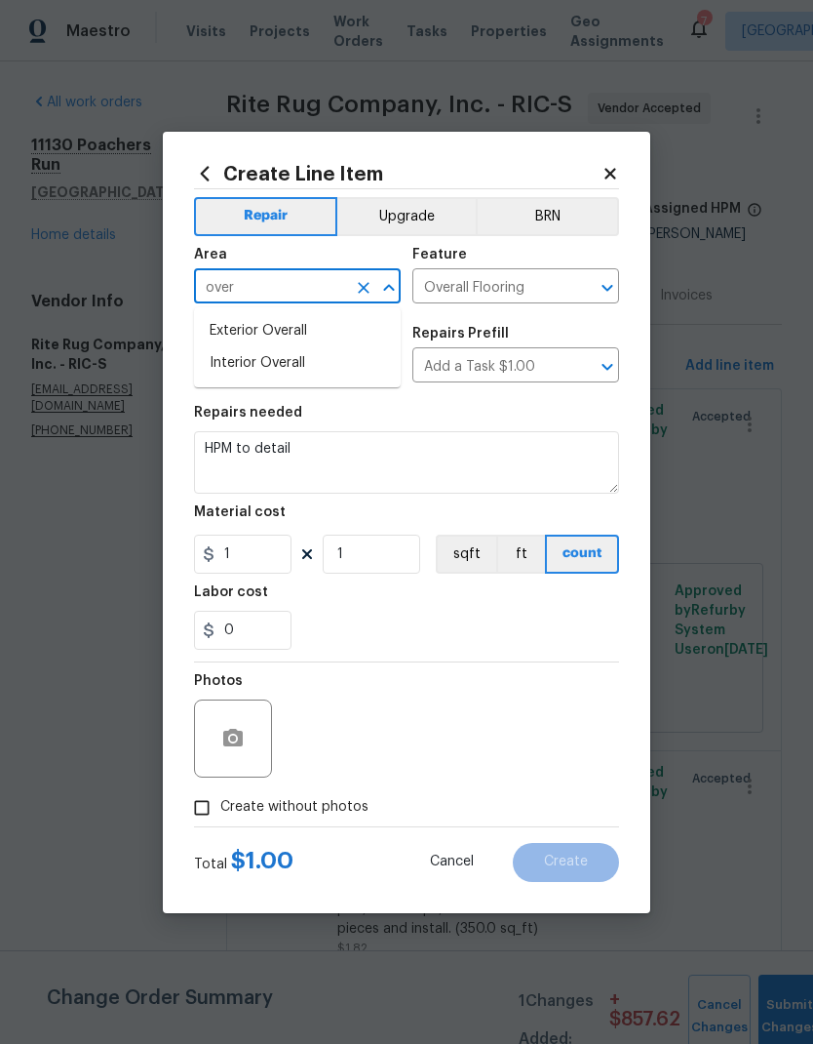
click at [218, 372] on li "Interior Overall" at bounding box center [297, 363] width 207 height 32
type input "Interior Overall"
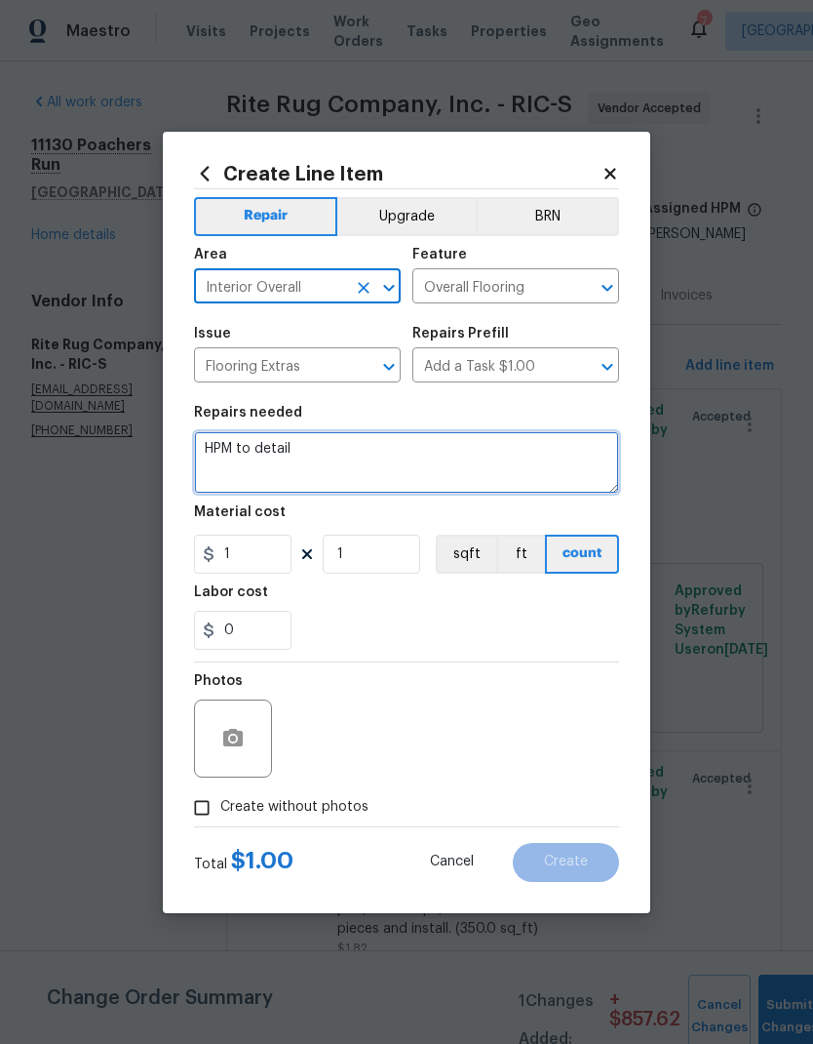
click at [211, 453] on textarea "HPM to detail" at bounding box center [406, 462] width 425 height 62
click at [207, 452] on textarea "HPM to detail" at bounding box center [406, 462] width 425 height 62
click at [212, 447] on textarea "HPM to detail" at bounding box center [406, 462] width 425 height 62
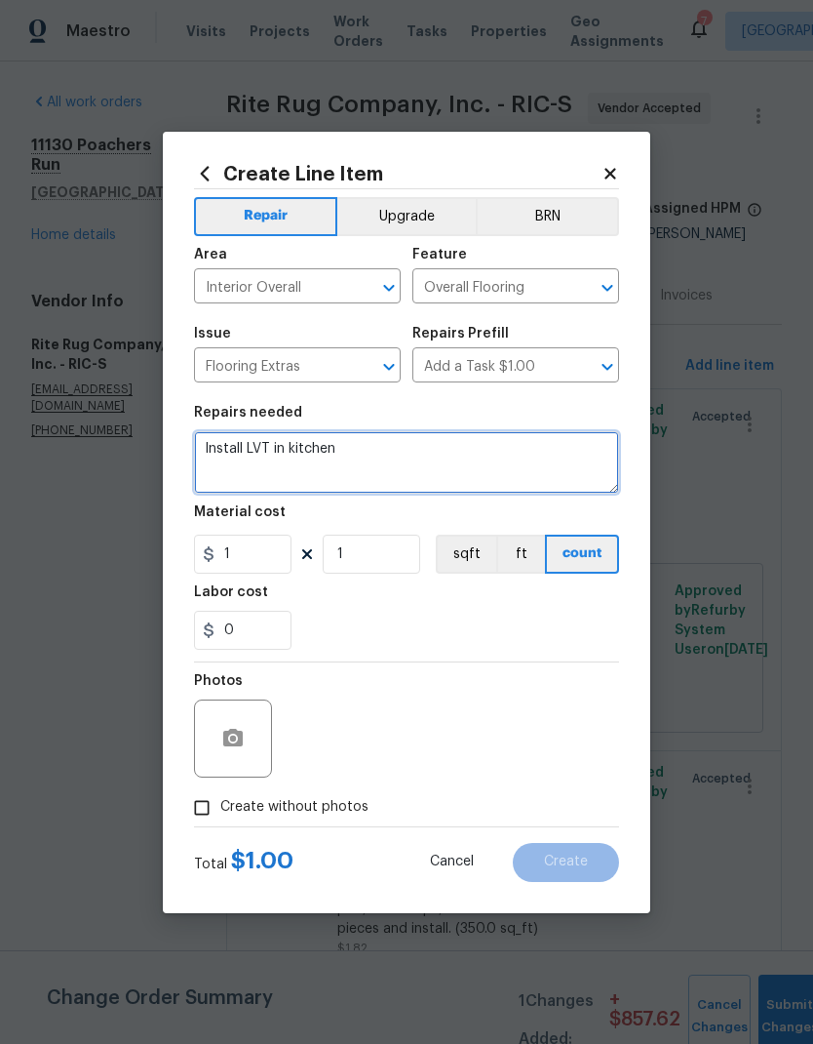
type textarea "Install LVT in kitchen"
click at [462, 253] on div "Feature" at bounding box center [516, 260] width 207 height 25
click at [427, 220] on button "Upgrade" at bounding box center [406, 216] width 139 height 39
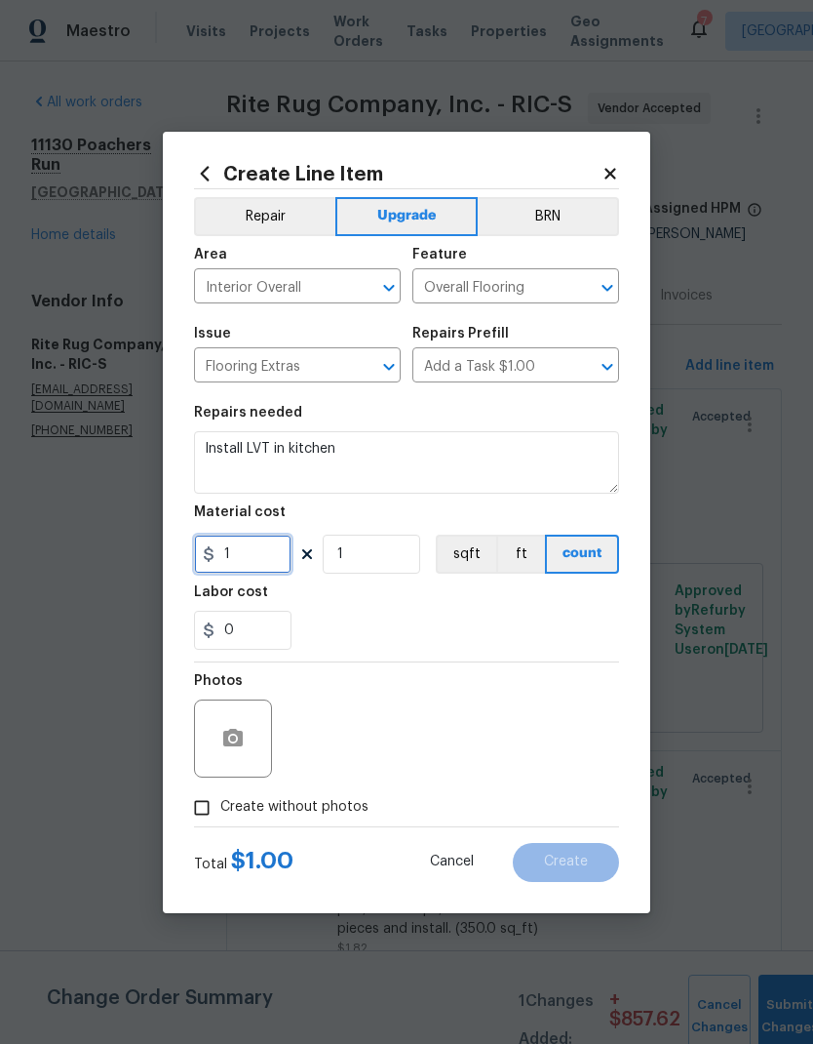
click at [268, 561] on input "1" at bounding box center [243, 553] width 98 height 39
type input "1316.37"
click at [218, 692] on input "Create without photos" at bounding box center [201, 807] width 37 height 37
checkbox input "true"
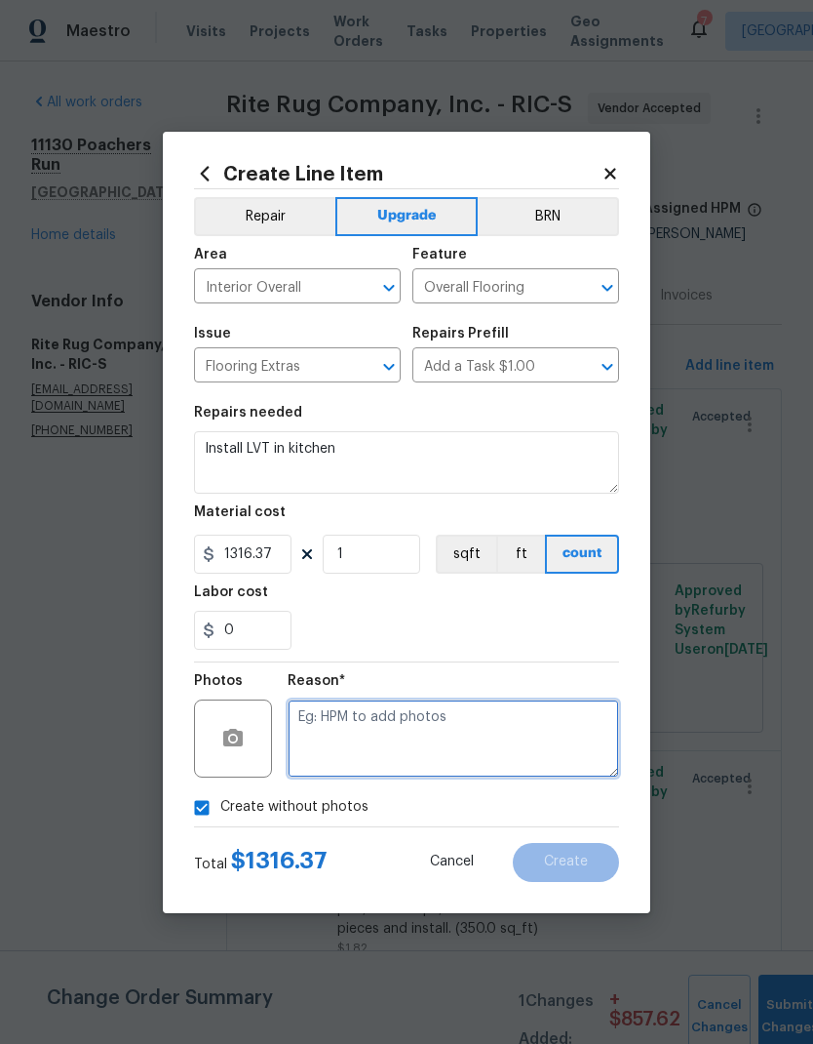
click at [532, 692] on textarea at bounding box center [454, 738] width 332 height 78
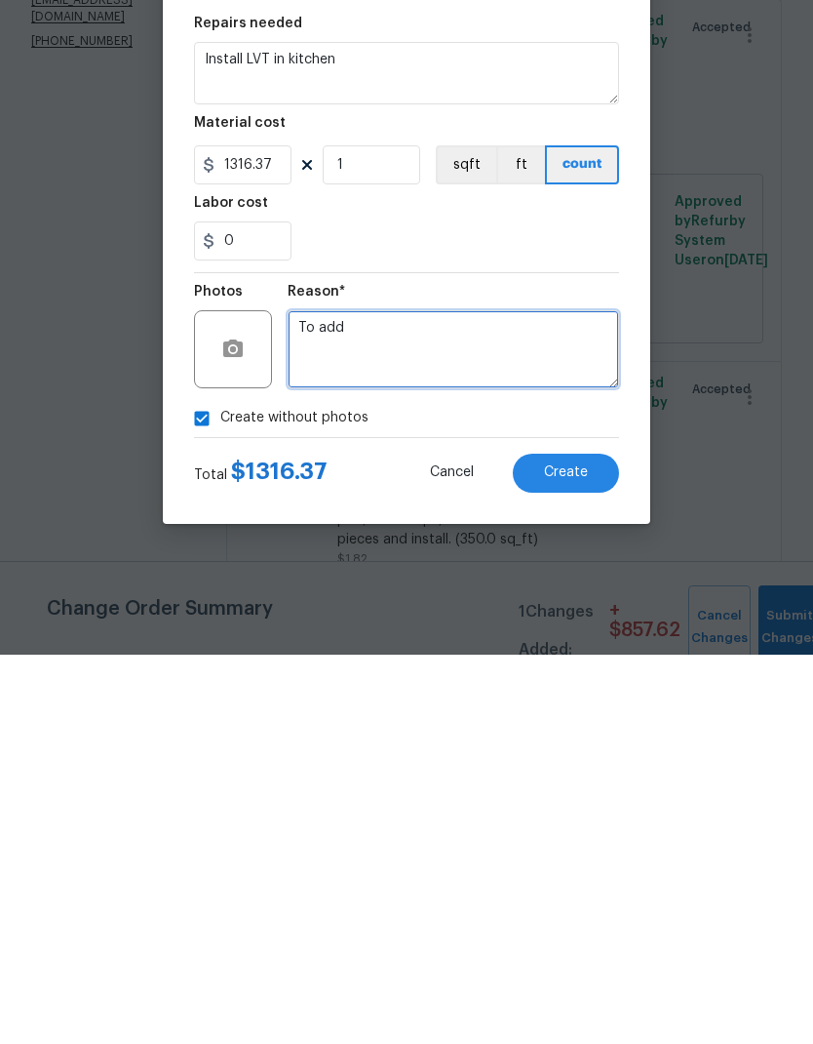
type textarea "To add"
click at [570, 692] on button "Create" at bounding box center [566, 862] width 106 height 39
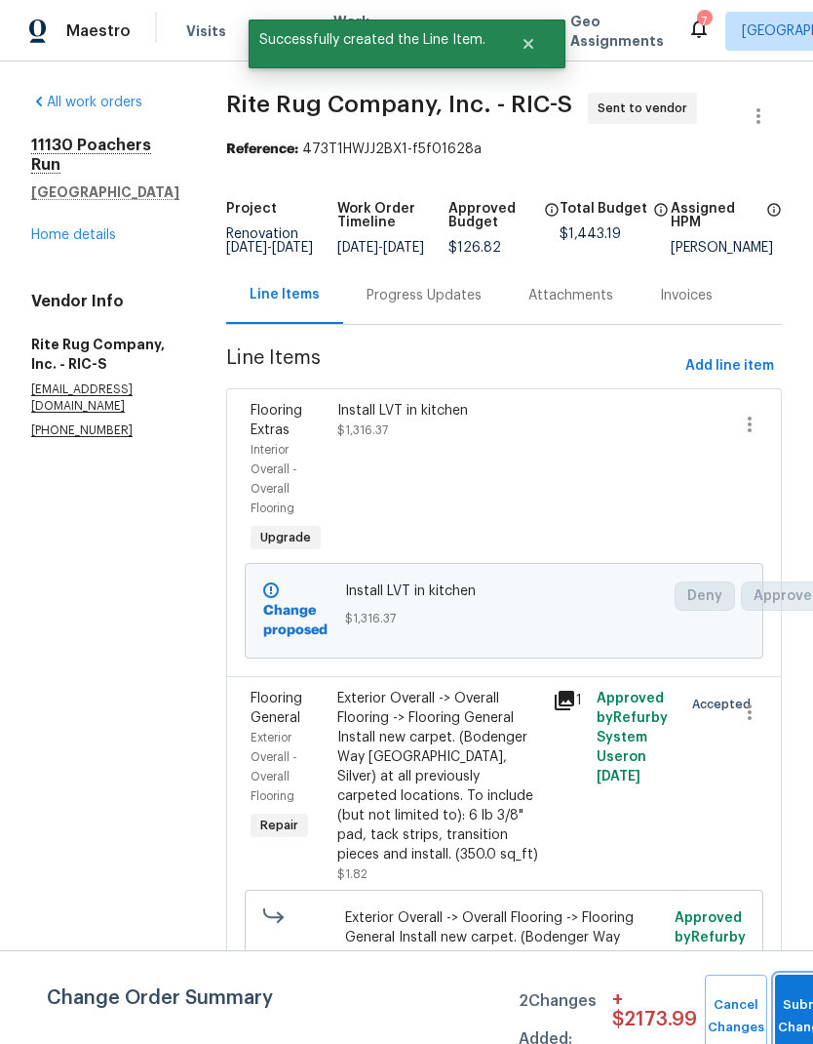
click at [785, 692] on button "Submit Changes" at bounding box center [806, 1016] width 62 height 84
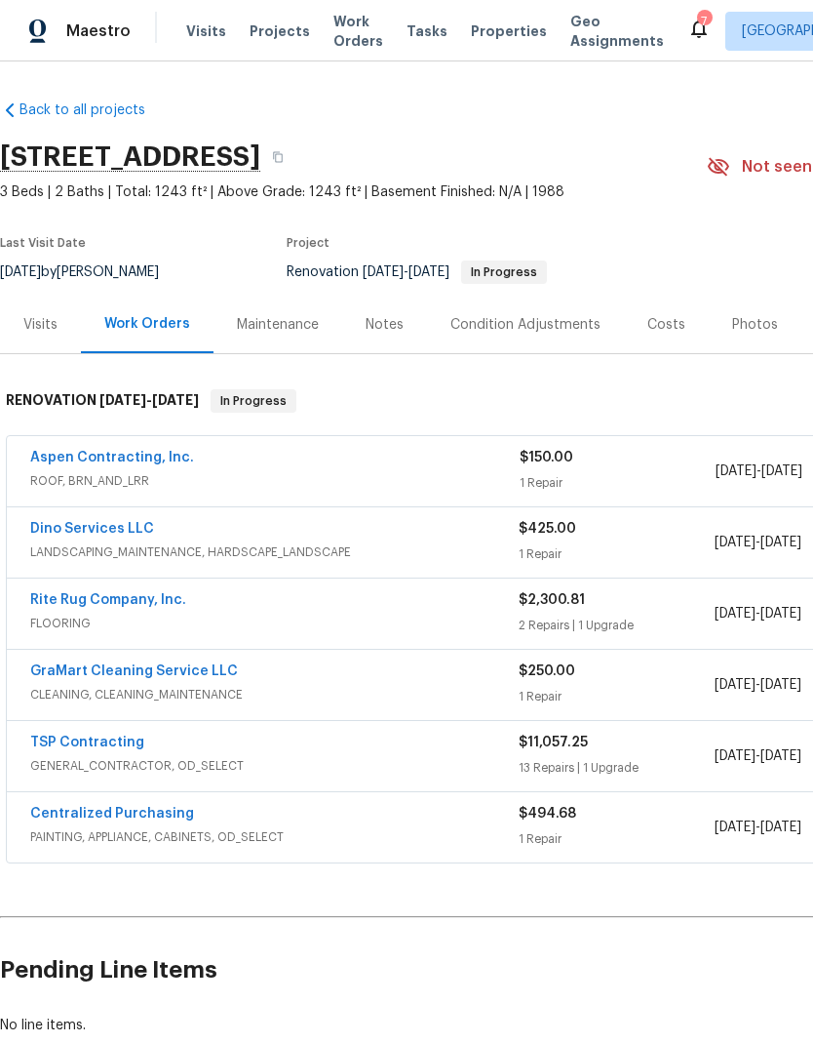
click at [124, 748] on link "TSP Contracting" at bounding box center [87, 742] width 114 height 14
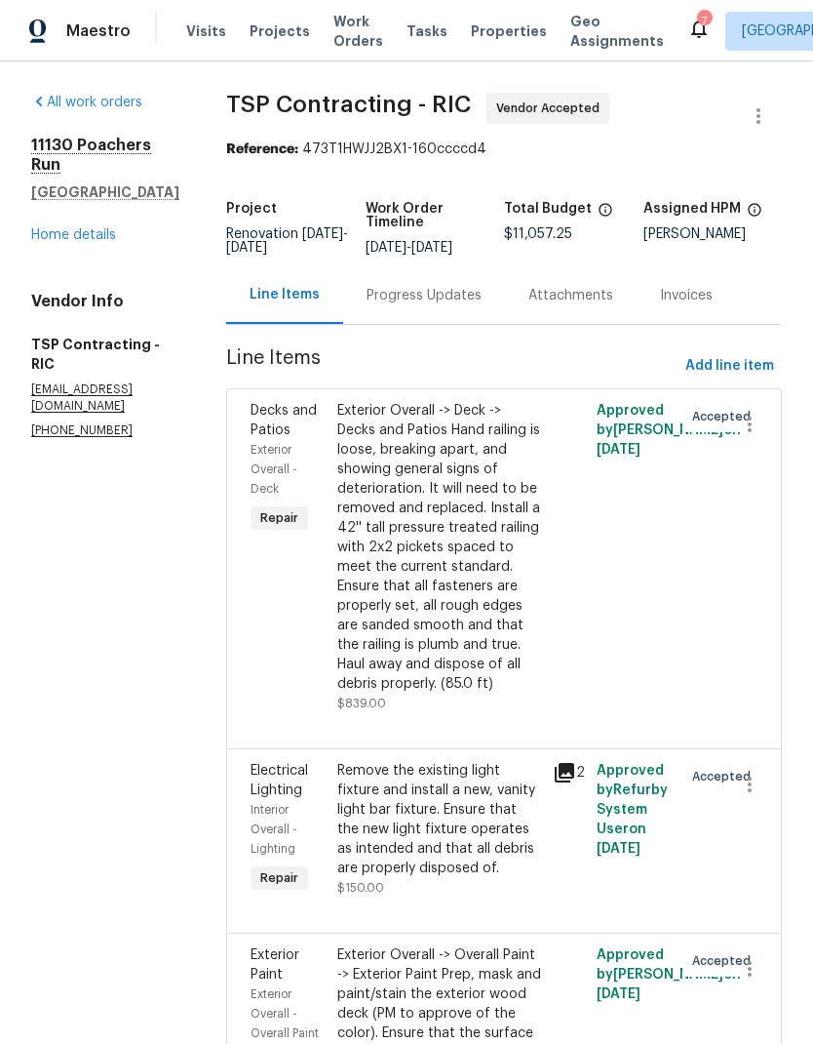
click at [78, 242] on link "Home details" at bounding box center [73, 235] width 85 height 14
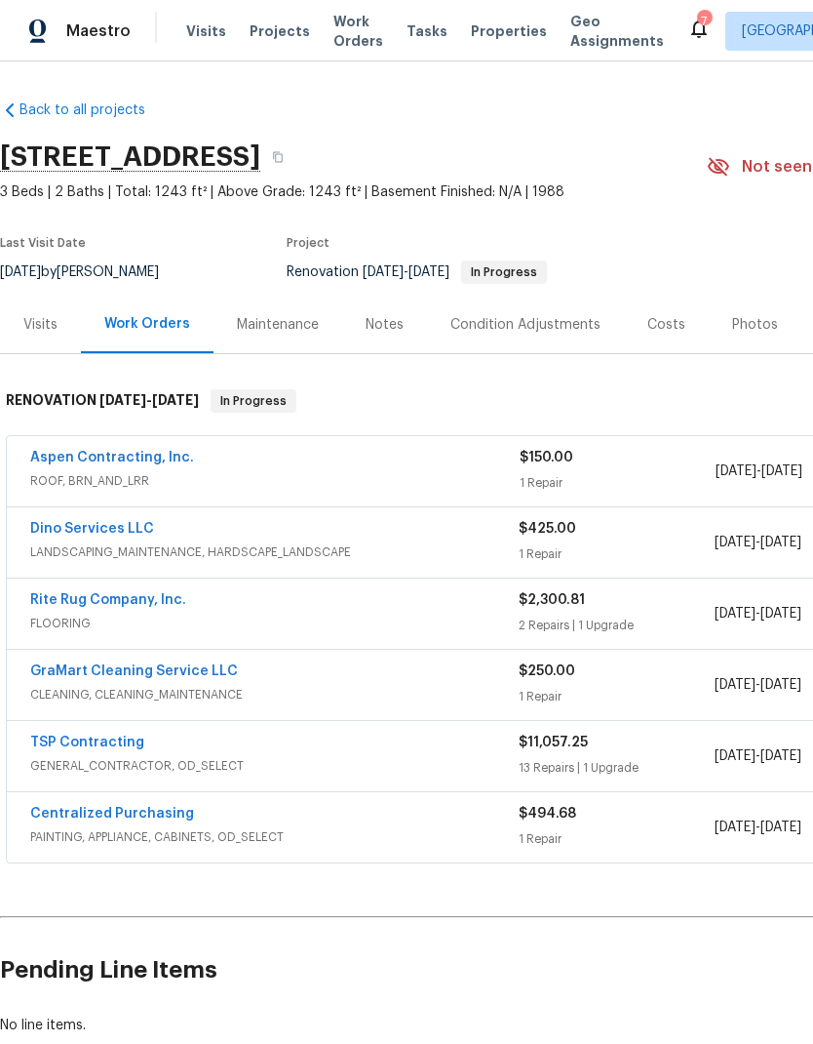
click at [679, 337] on div "Costs" at bounding box center [666, 325] width 85 height 58
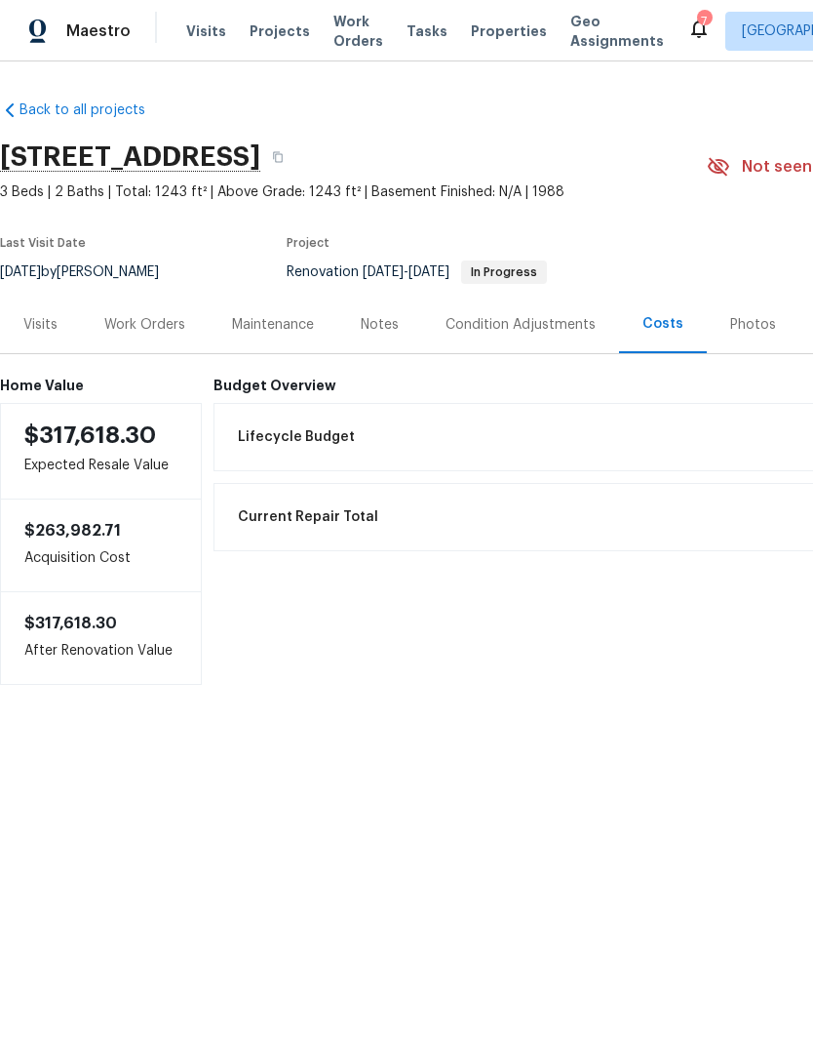
click at [394, 319] on div "Notes" at bounding box center [380, 325] width 38 height 20
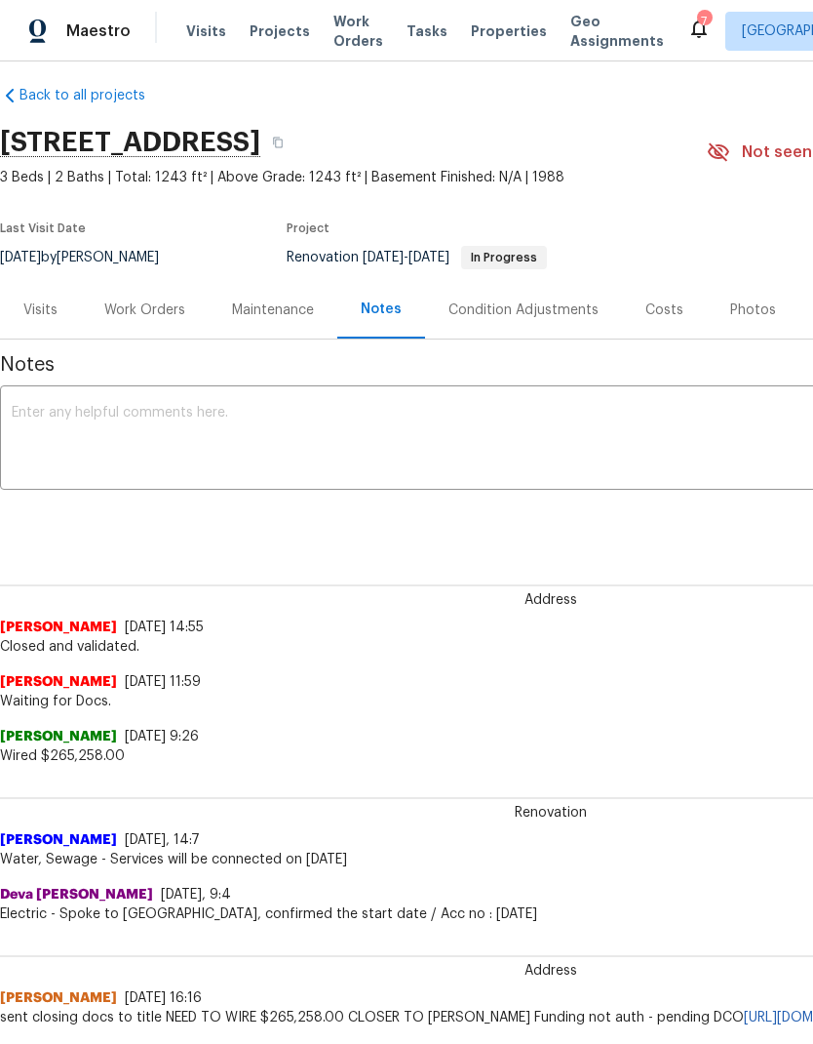
scroll to position [15, 0]
click at [170, 309] on div "Work Orders" at bounding box center [144, 310] width 81 height 20
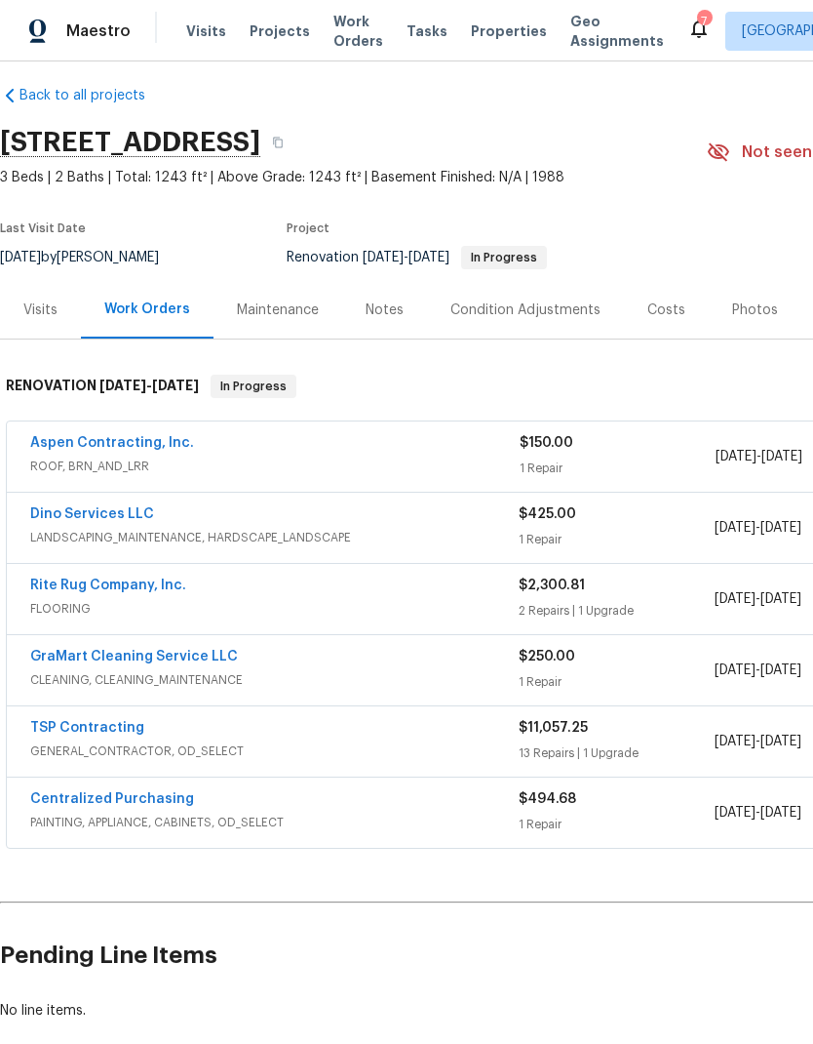
click at [153, 578] on link "Rite Rug Company, Inc." at bounding box center [108, 585] width 156 height 14
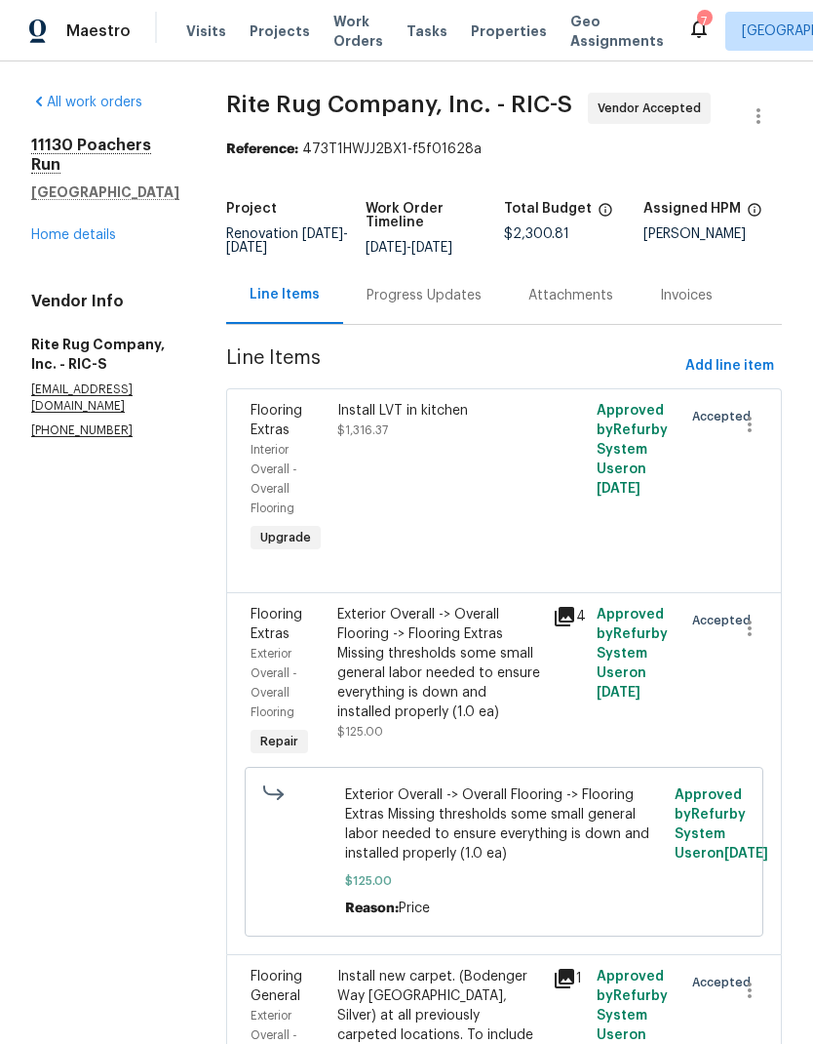
click at [457, 305] on div "Progress Updates" at bounding box center [424, 296] width 115 height 20
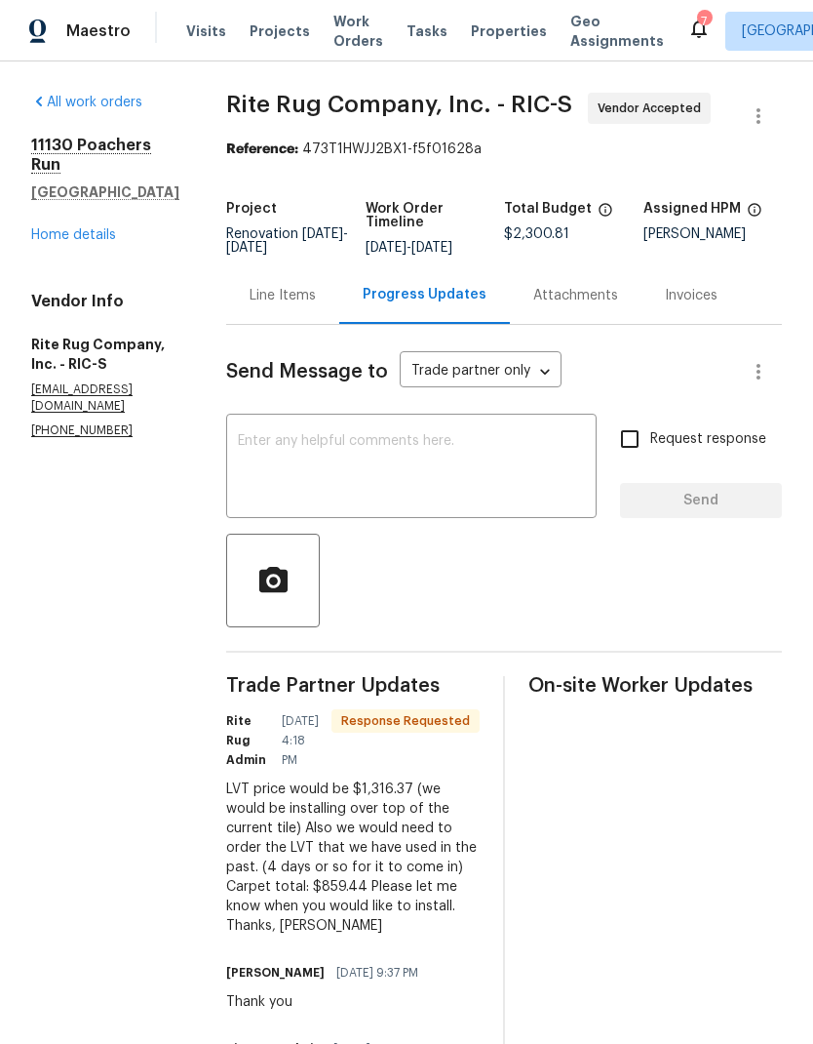
click at [474, 476] on textarea at bounding box center [411, 468] width 347 height 68
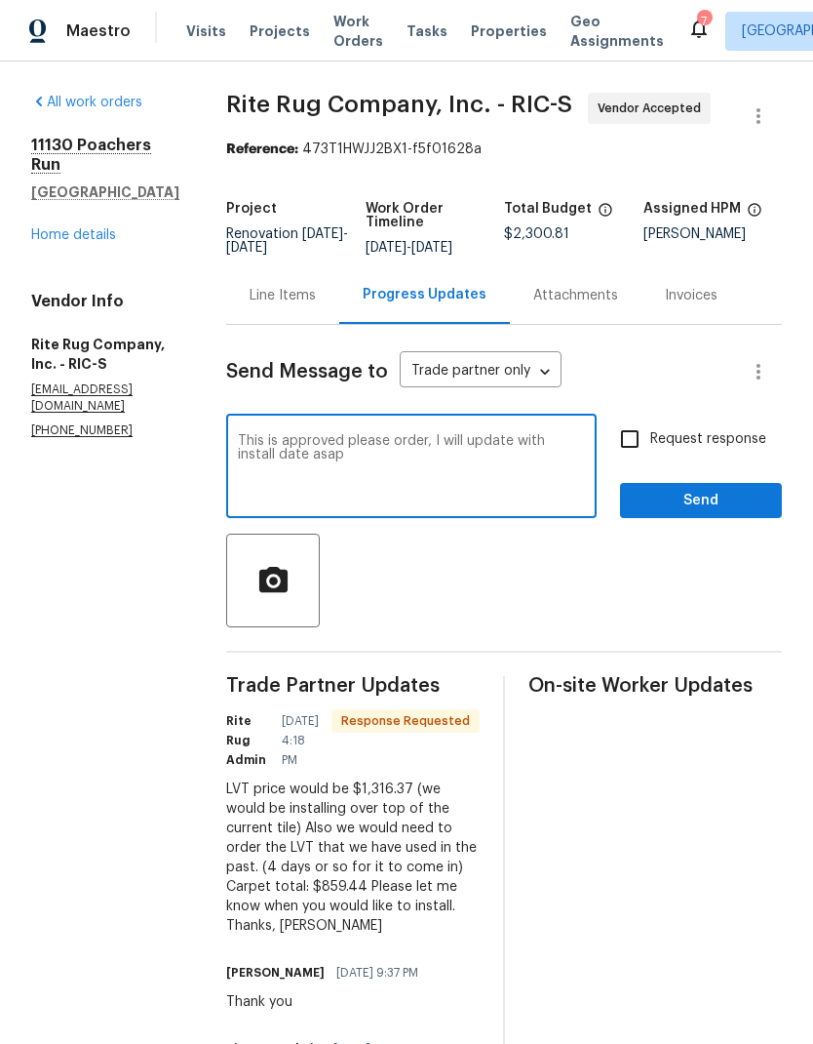
type textarea "This is approved please order, I will update with install date asap"
click at [708, 506] on span "Send" at bounding box center [701, 501] width 131 height 24
